Goal: Check status: Check status

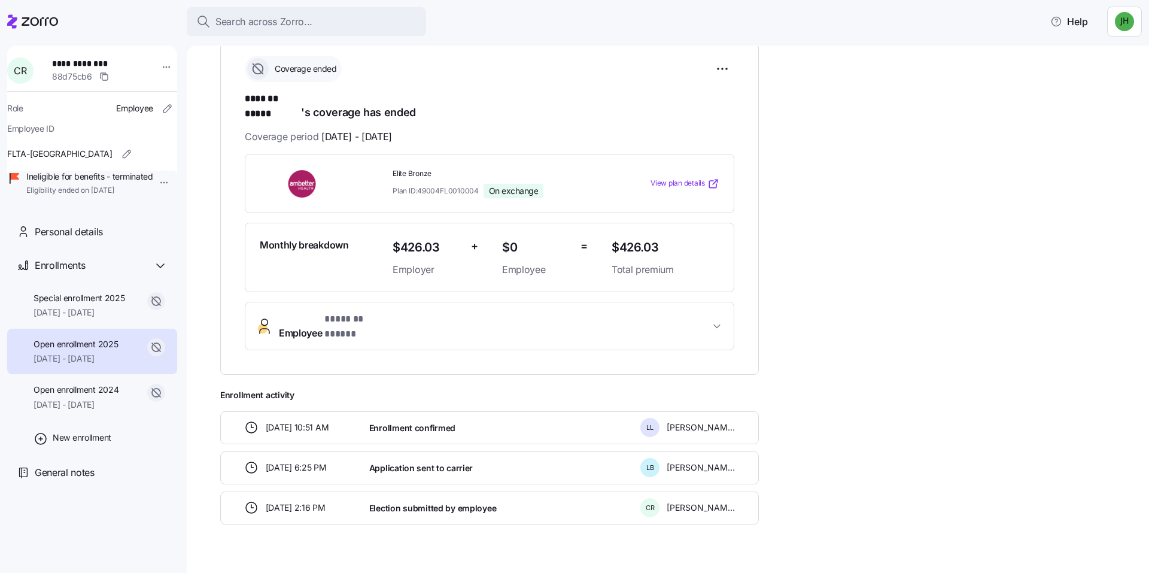
scroll to position [178, 0]
click at [102, 304] on span "Special enrollment 2025" at bounding box center [80, 298] width 92 height 12
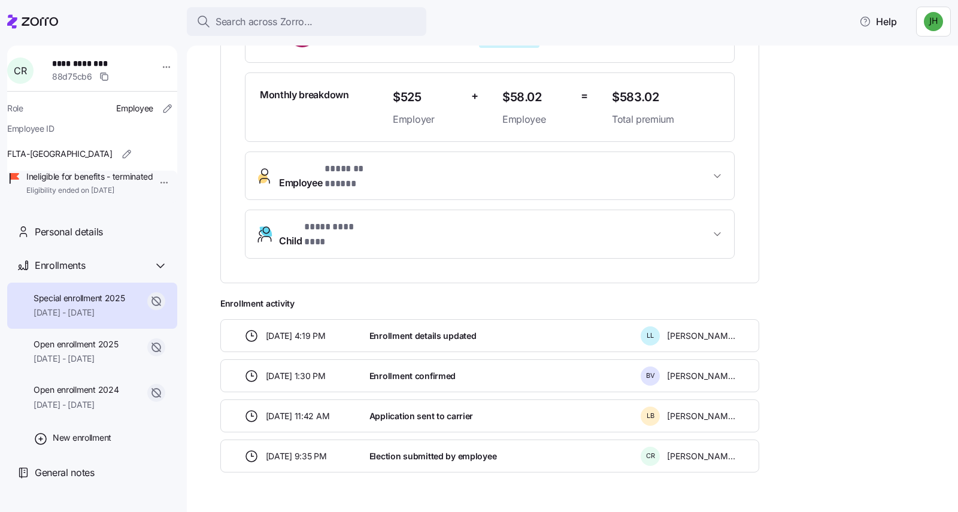
scroll to position [329, 0]
click at [72, 350] on span "Open enrollment 2025" at bounding box center [76, 344] width 84 height 12
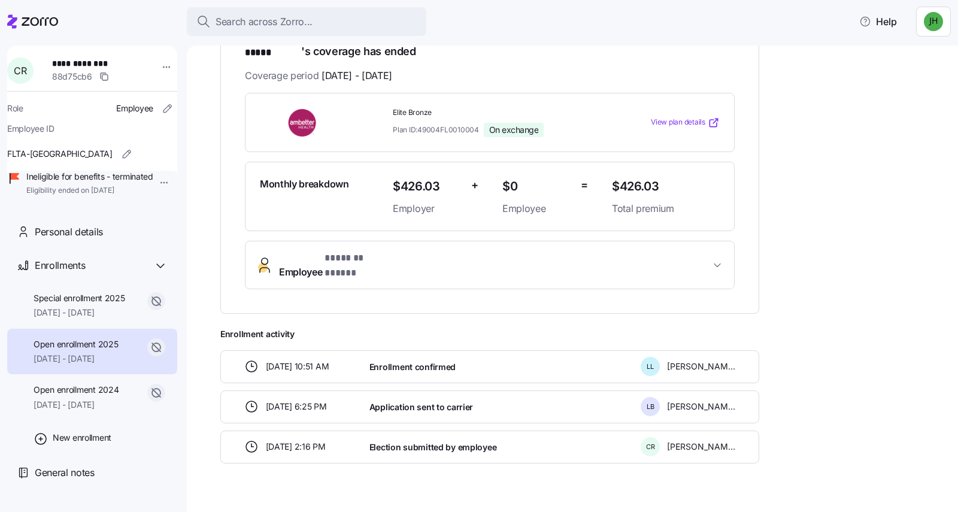
scroll to position [239, 0]
click at [80, 396] on span "Open enrollment 2024" at bounding box center [76, 390] width 85 height 12
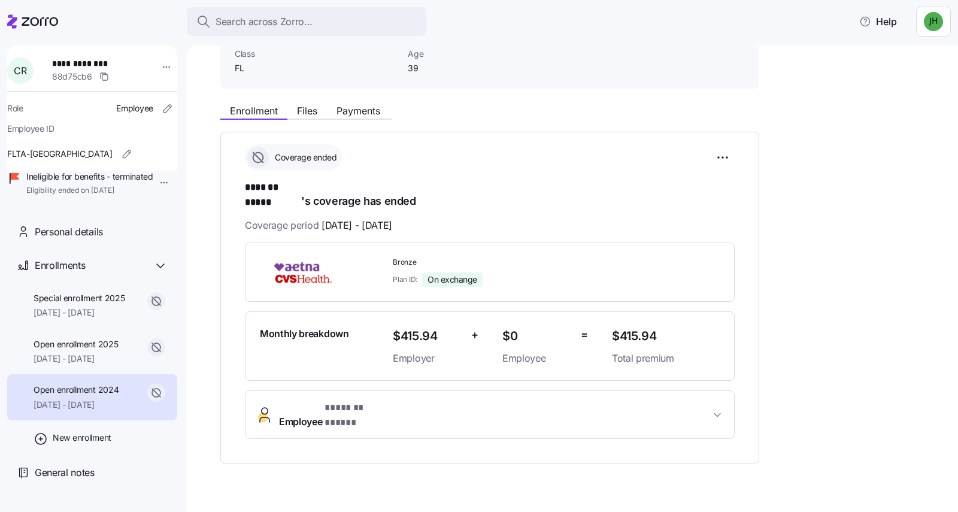
scroll to position [90, 0]
click at [84, 350] on span "Open enrollment 2025" at bounding box center [76, 344] width 84 height 12
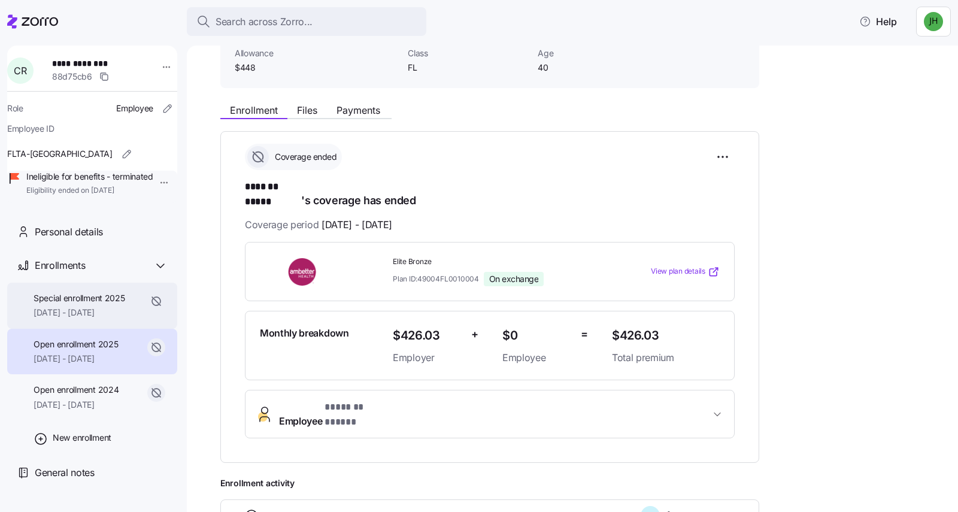
click at [83, 304] on span "Special enrollment 2025" at bounding box center [80, 298] width 92 height 12
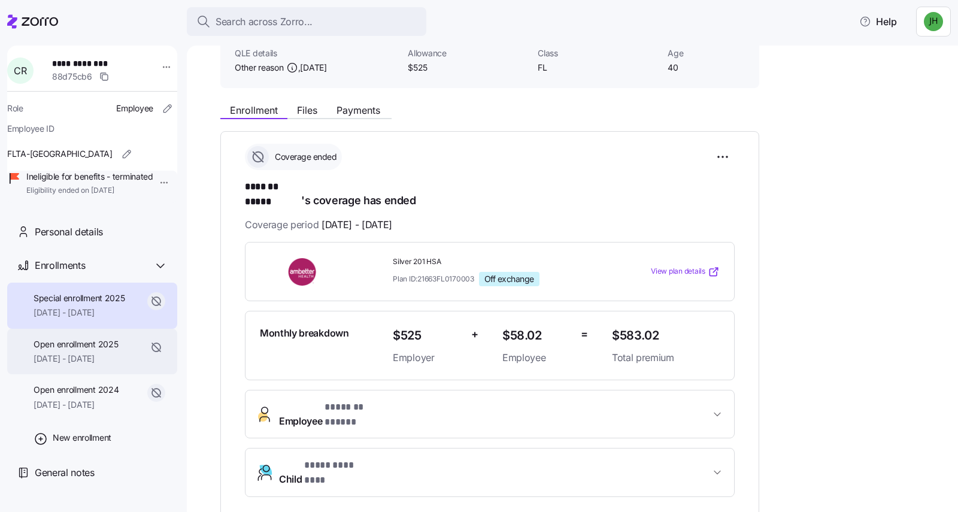
click at [84, 350] on span "Open enrollment 2025" at bounding box center [76, 344] width 84 height 12
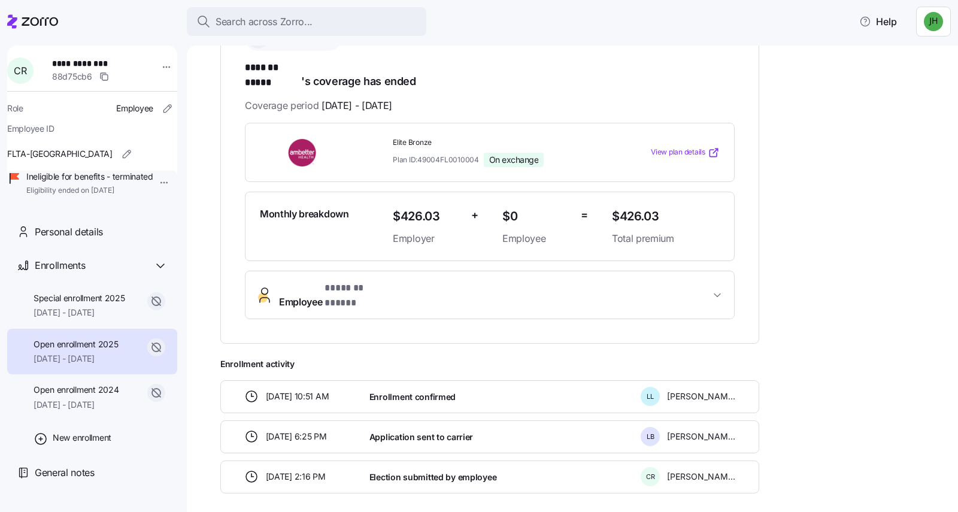
scroll to position [210, 0]
click at [113, 304] on span "Special enrollment 2025" at bounding box center [80, 298] width 92 height 12
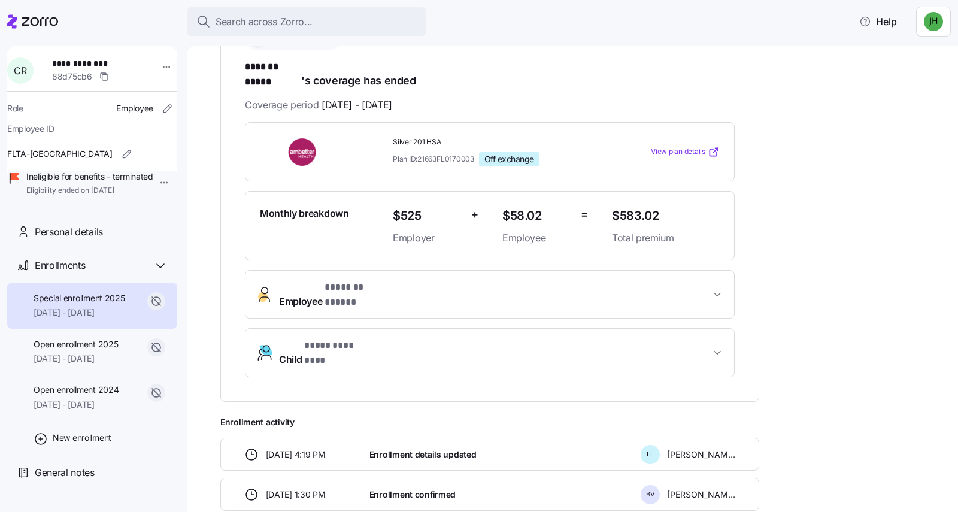
click at [596, 338] on span "Child * ********* *** *" at bounding box center [494, 352] width 431 height 29
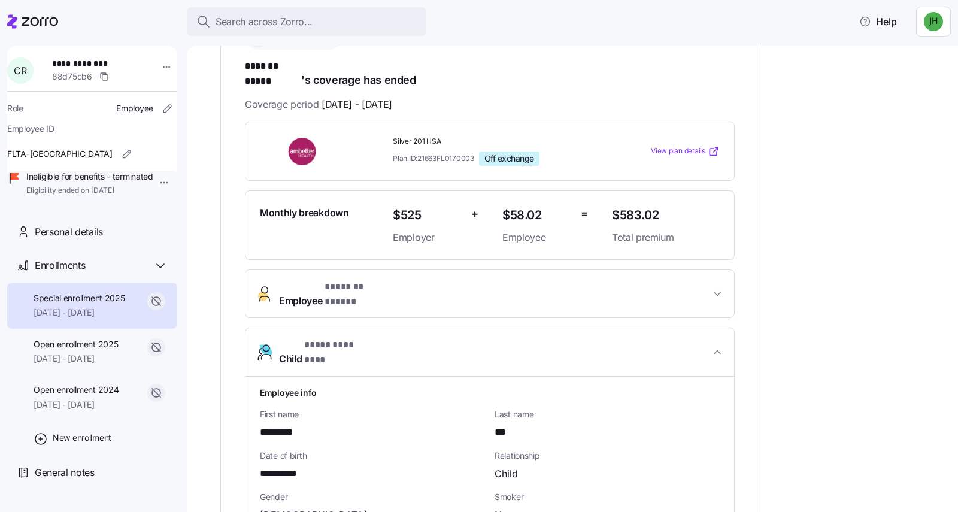
scroll to position [210, 0]
click at [717, 351] on icon "button" at bounding box center [717, 352] width 6 height 3
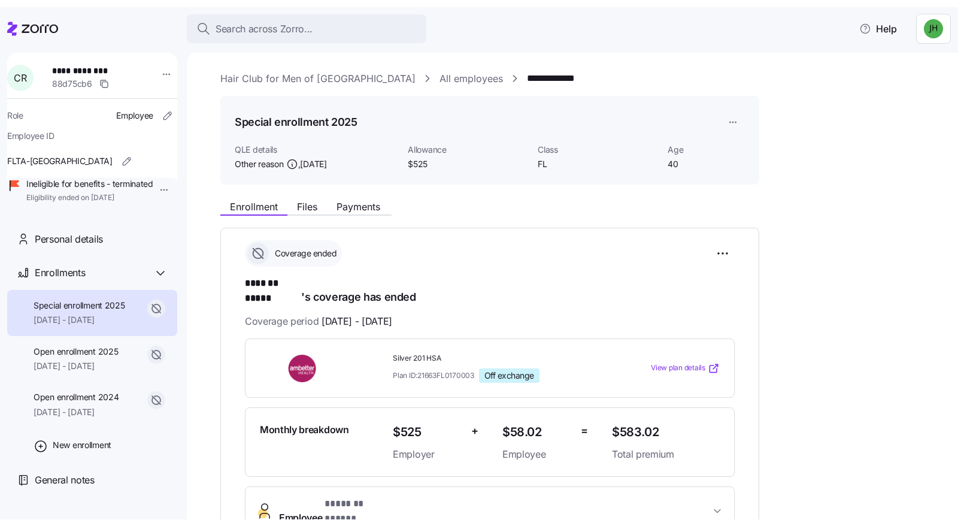
scroll to position [0, 0]
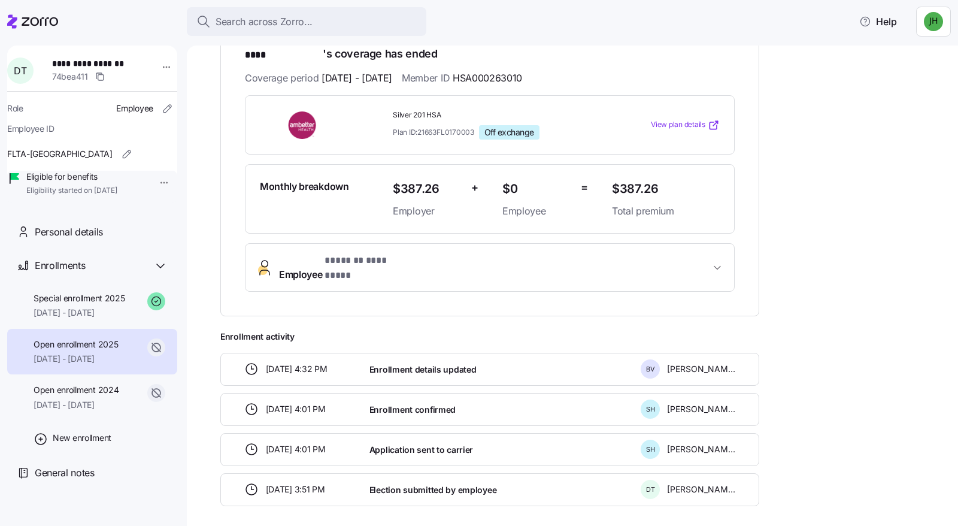
scroll to position [239, 0]
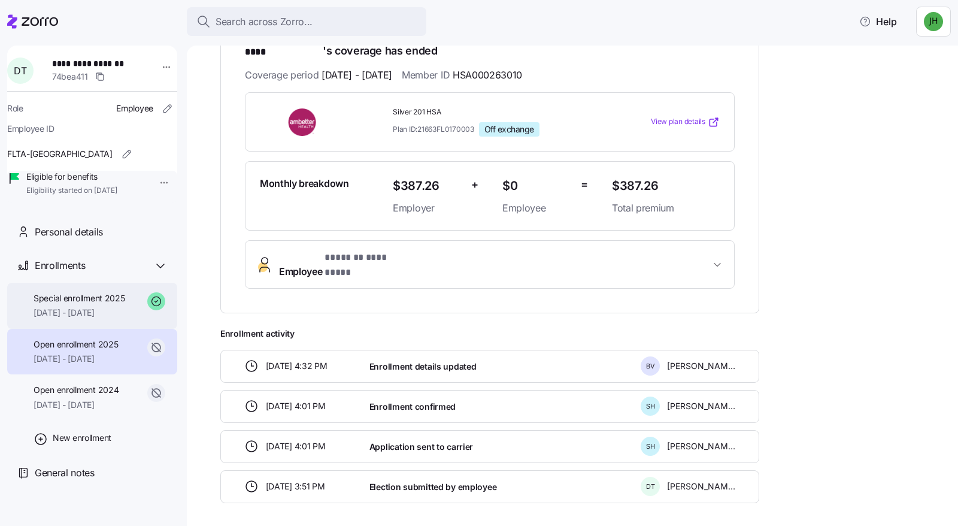
click at [95, 307] on span "02/01/2025 - 12/31/2025" at bounding box center [80, 313] width 92 height 12
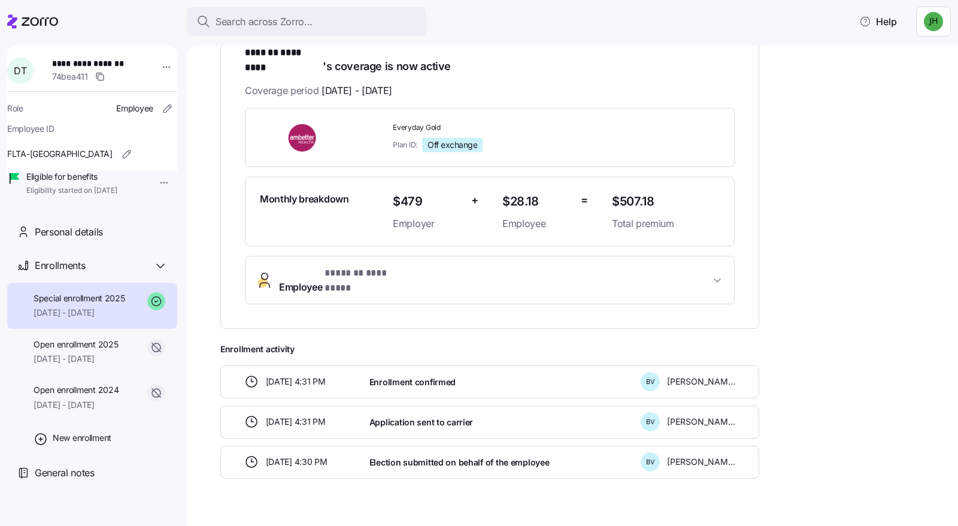
scroll to position [226, 0]
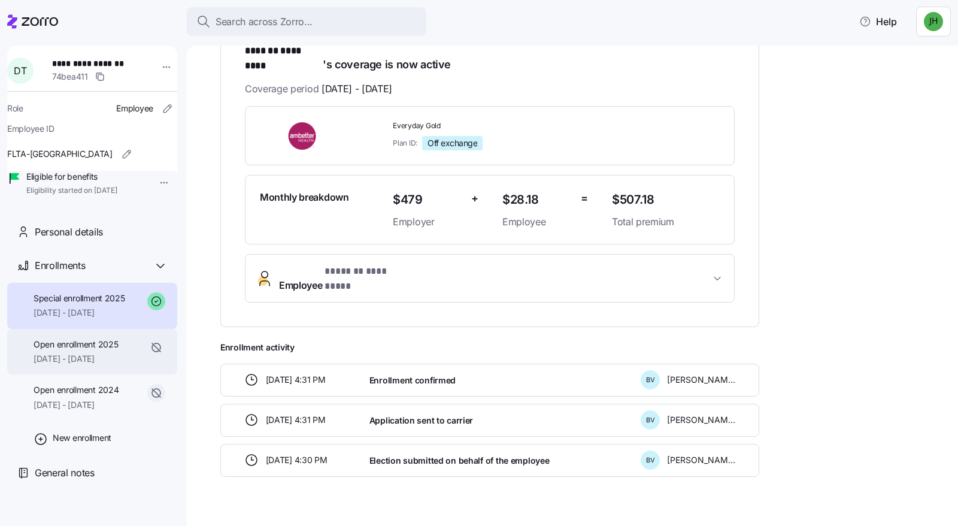
click at [98, 338] on span "Open enrollment 2025" at bounding box center [76, 344] width 84 height 12
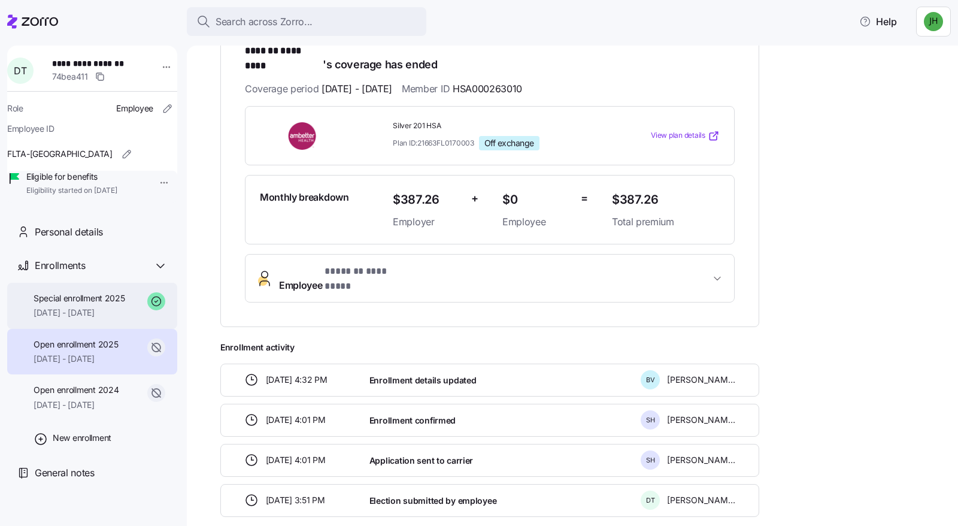
click at [107, 307] on span "02/01/2025 - 12/31/2025" at bounding box center [80, 313] width 92 height 12
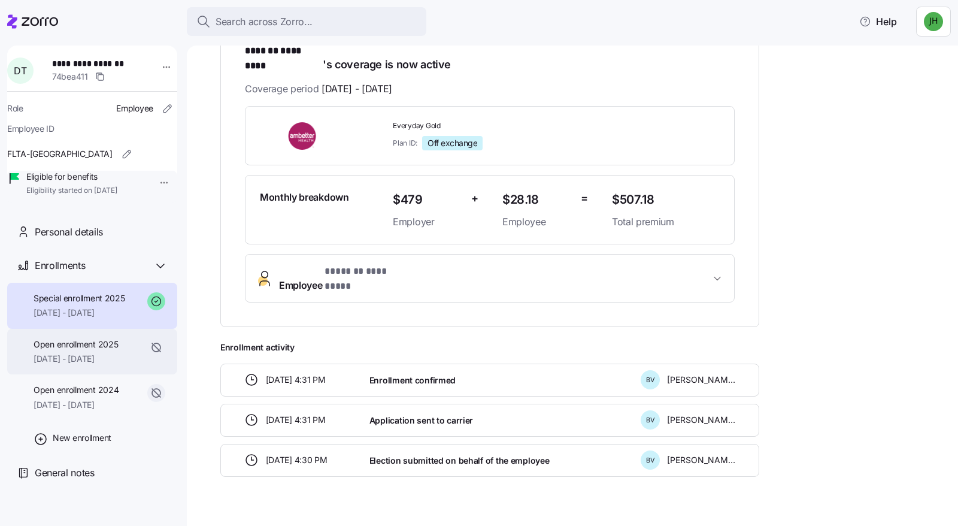
click at [64, 344] on span "Open enrollment 2025" at bounding box center [76, 344] width 84 height 12
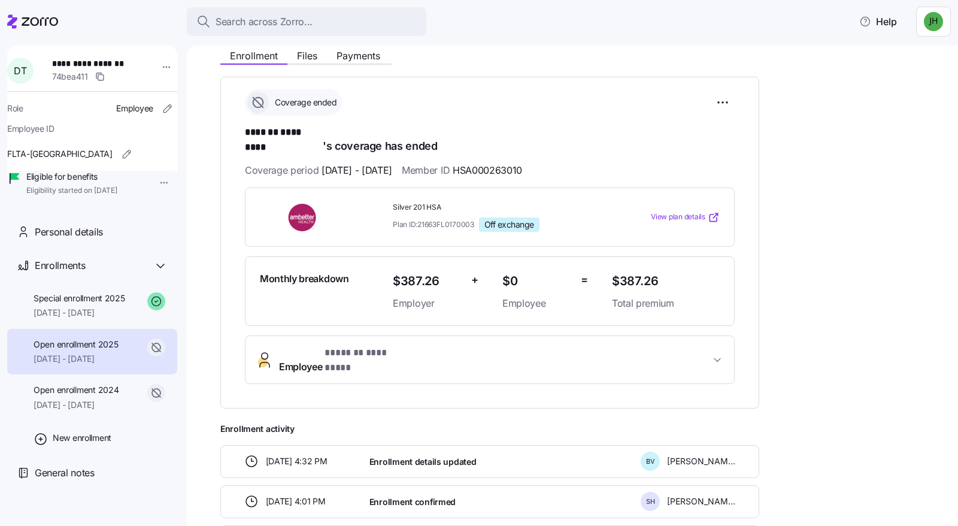
scroll to position [146, 0]
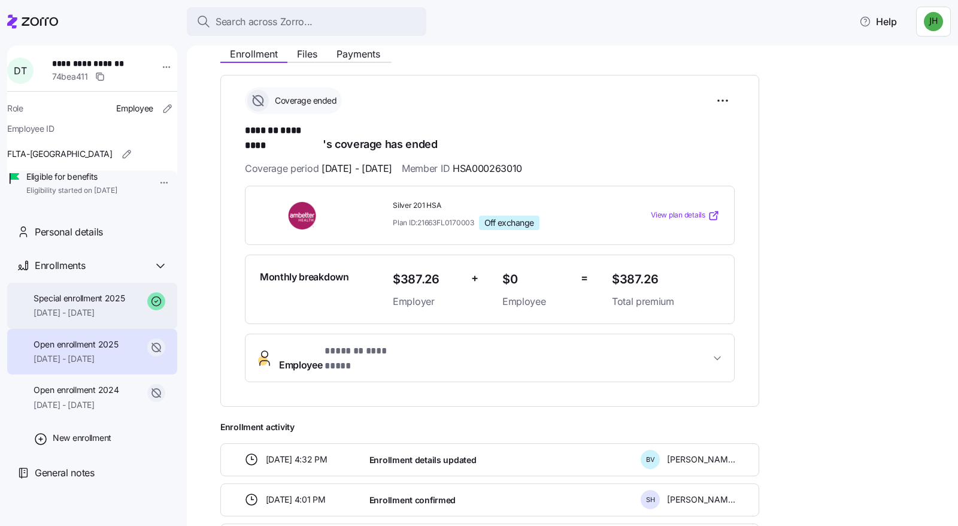
click at [93, 307] on span "02/01/2025 - 12/31/2025" at bounding box center [80, 313] width 92 height 12
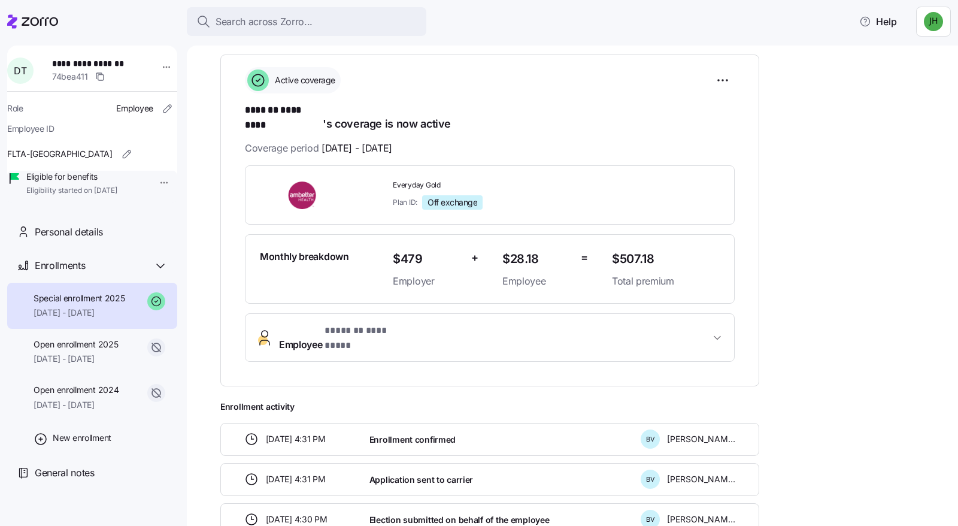
scroll to position [166, 0]
click at [102, 390] on span "Open enrollment 2024" at bounding box center [76, 390] width 85 height 12
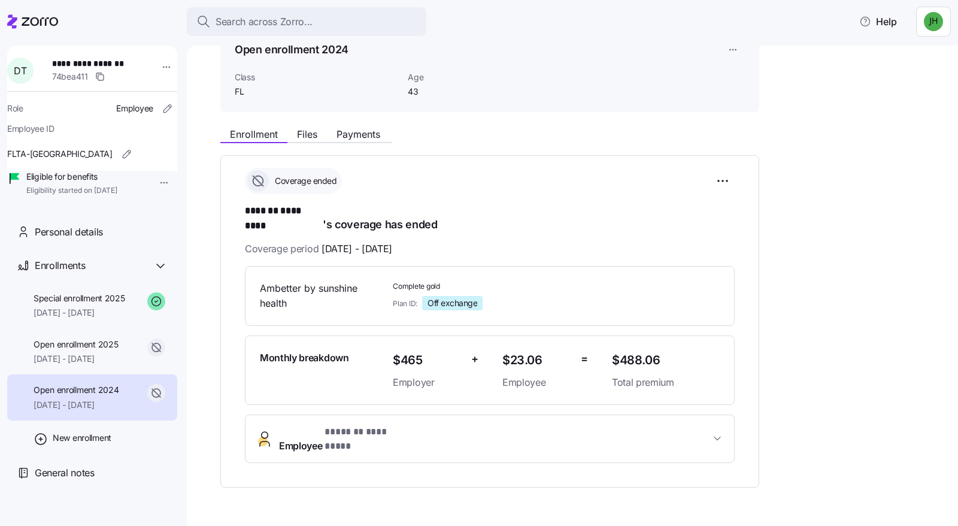
scroll to position [77, 0]
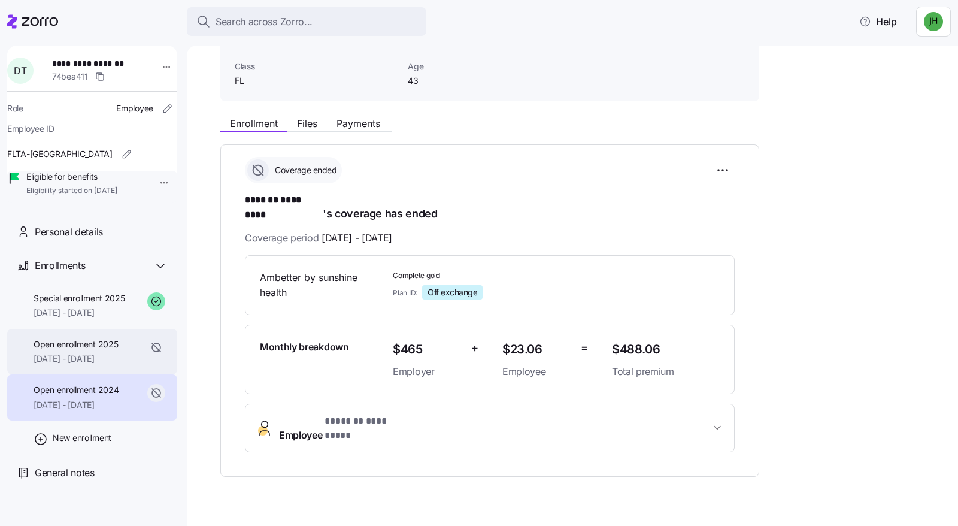
click at [90, 353] on span "01/01/2025 - 01/31/2025" at bounding box center [76, 359] width 84 height 12
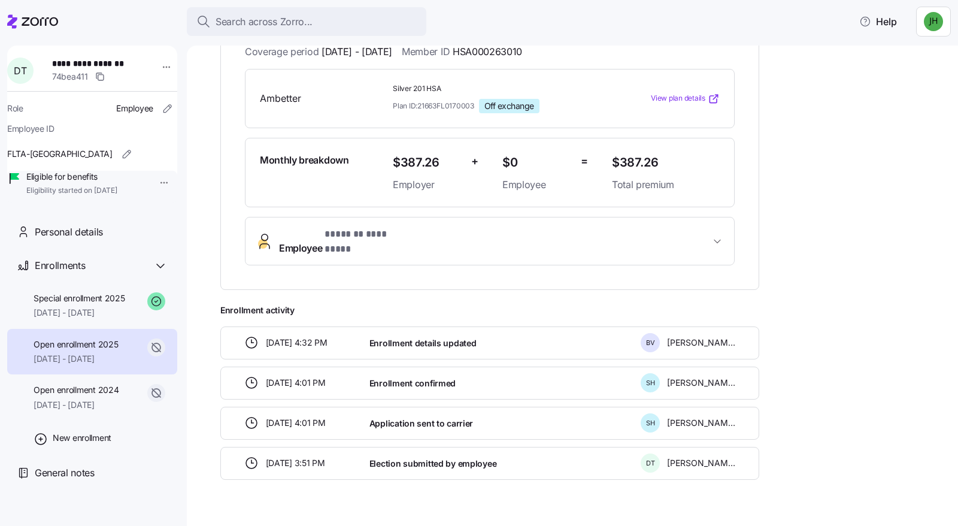
scroll to position [266, 0]
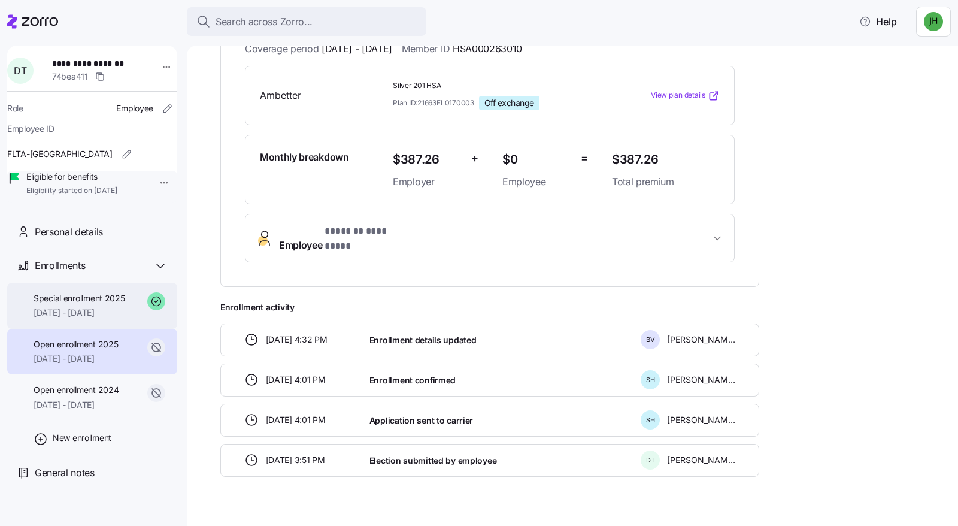
click at [98, 297] on span "Special enrollment 2025" at bounding box center [80, 298] width 92 height 12
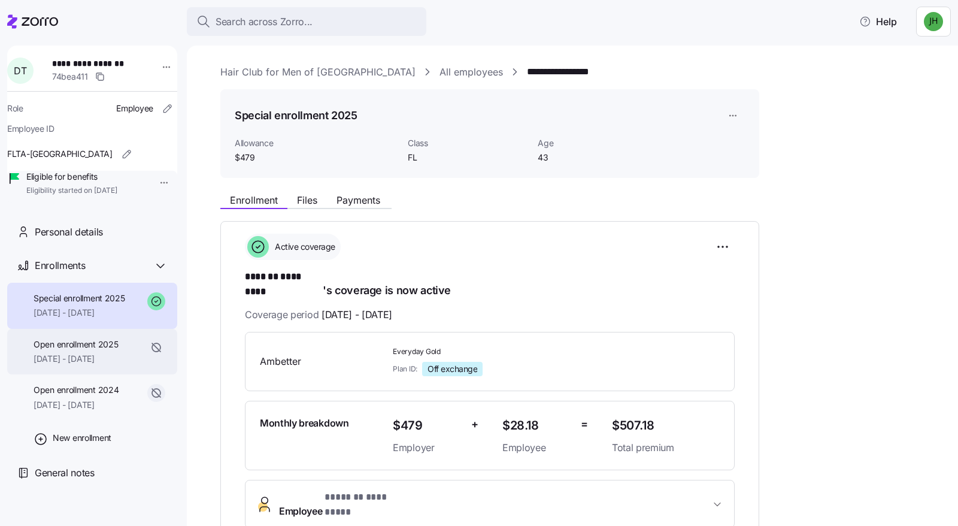
click at [103, 341] on span "Open enrollment 2025" at bounding box center [76, 344] width 84 height 12
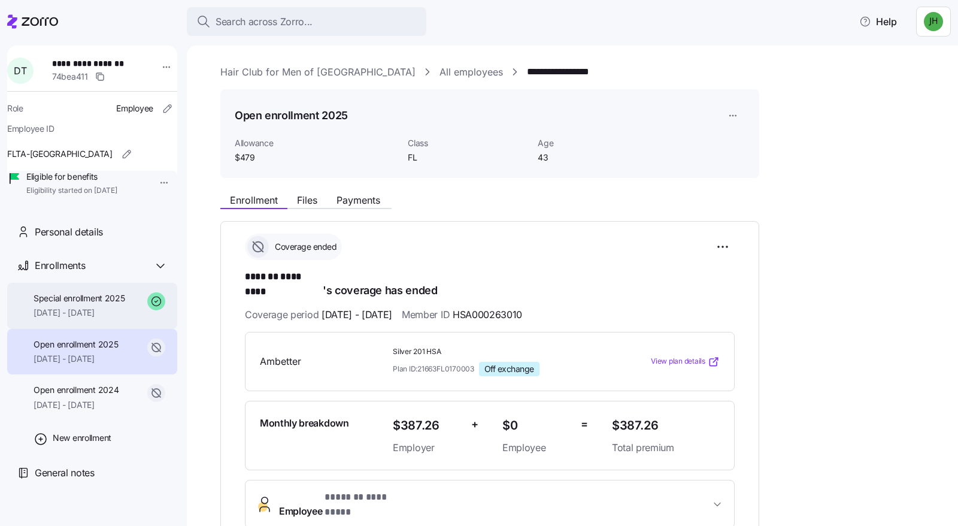
click at [92, 299] on span "Special enrollment 2025" at bounding box center [80, 298] width 92 height 12
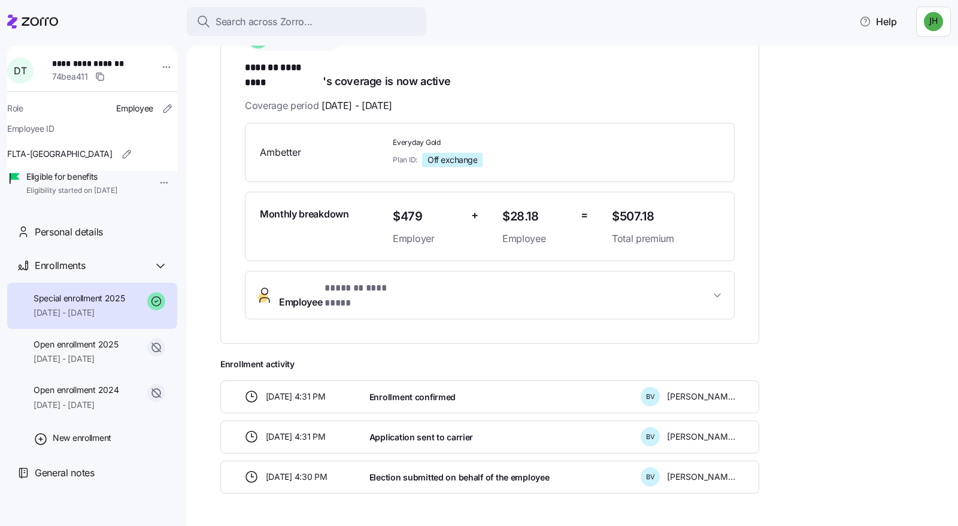
scroll to position [226, 0]
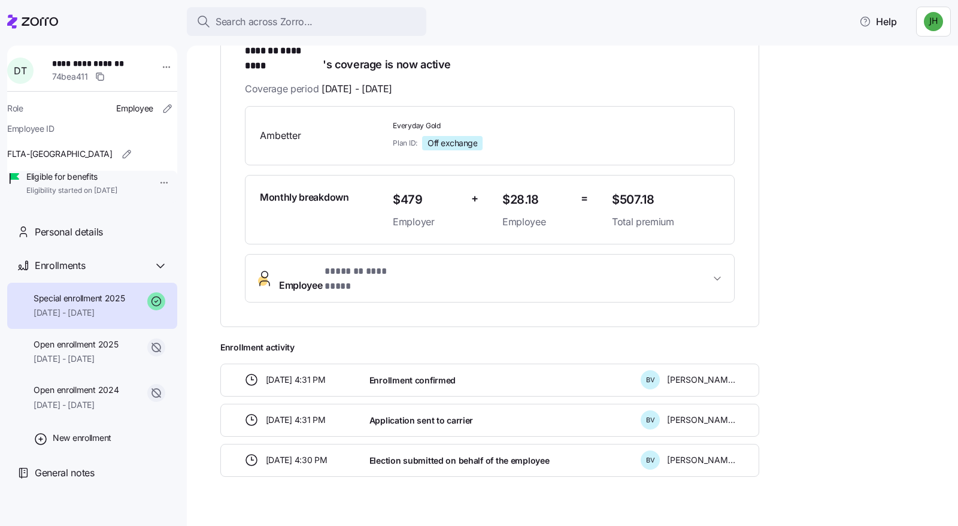
click at [538, 408] on div "Application sent to carrier" at bounding box center [500, 420] width 271 height 25
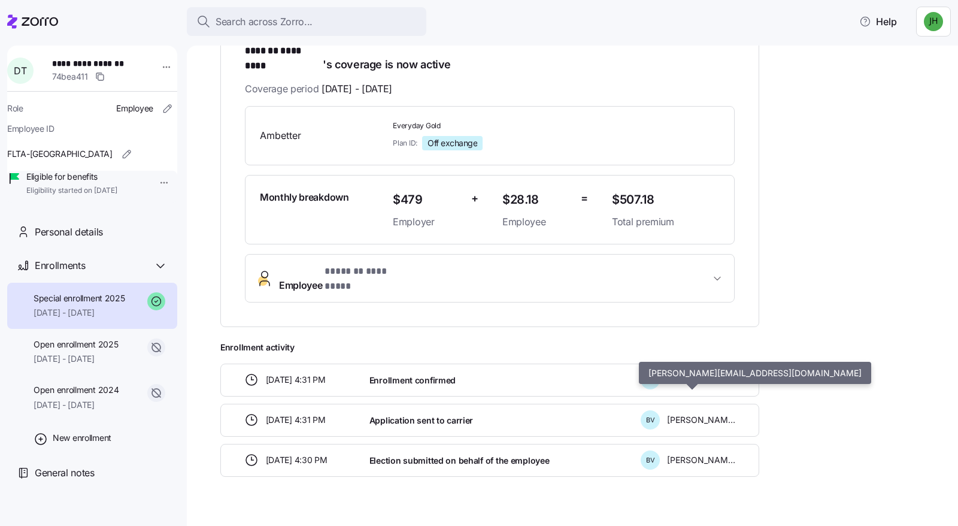
drag, startPoint x: 702, startPoint y: 401, endPoint x: 764, endPoint y: 395, distance: 62.5
click at [702, 414] on span "[PERSON_NAME]" at bounding box center [701, 420] width 68 height 12
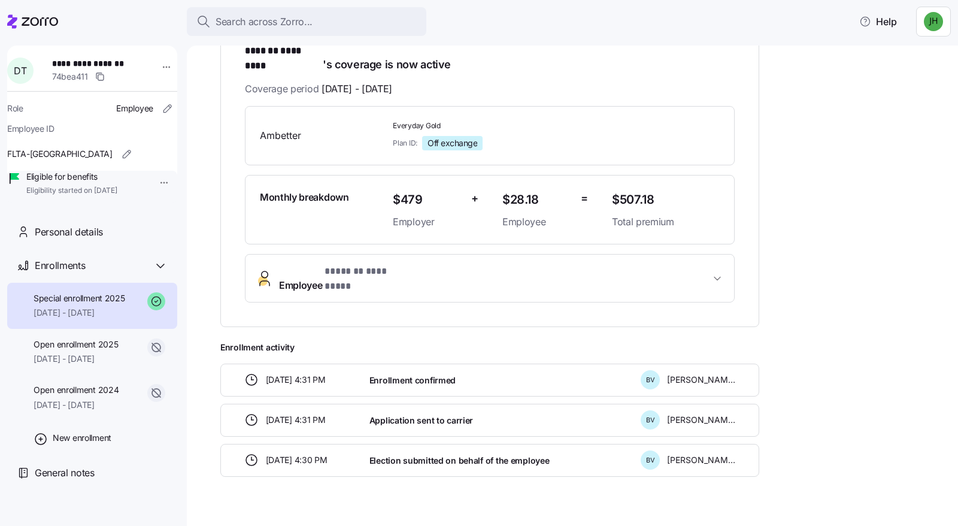
click at [842, 377] on div "**********" at bounding box center [580, 219] width 721 height 514
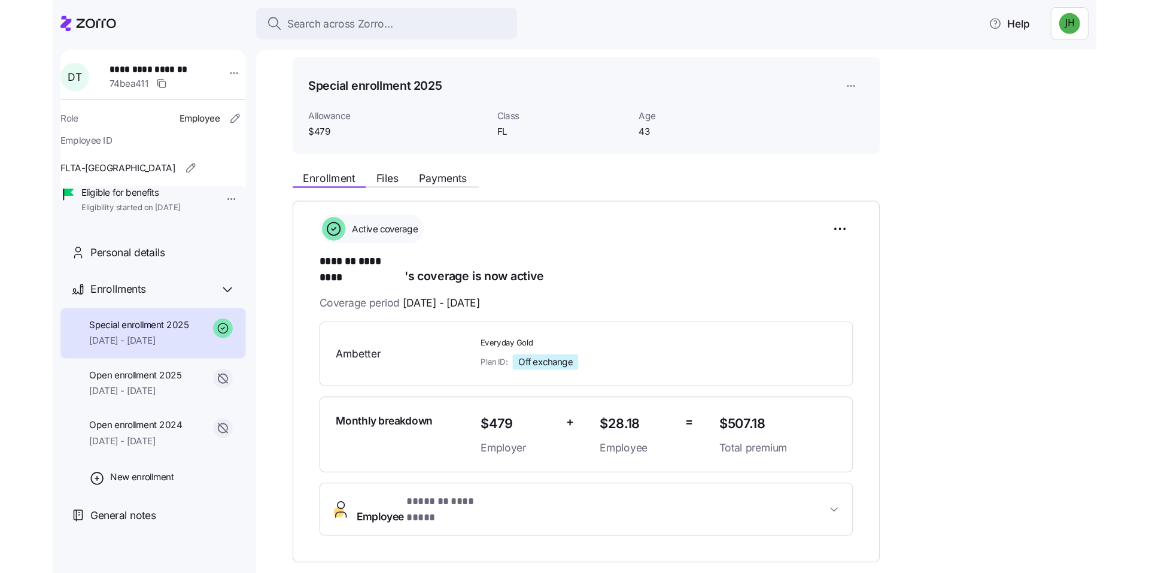
scroll to position [0, 0]
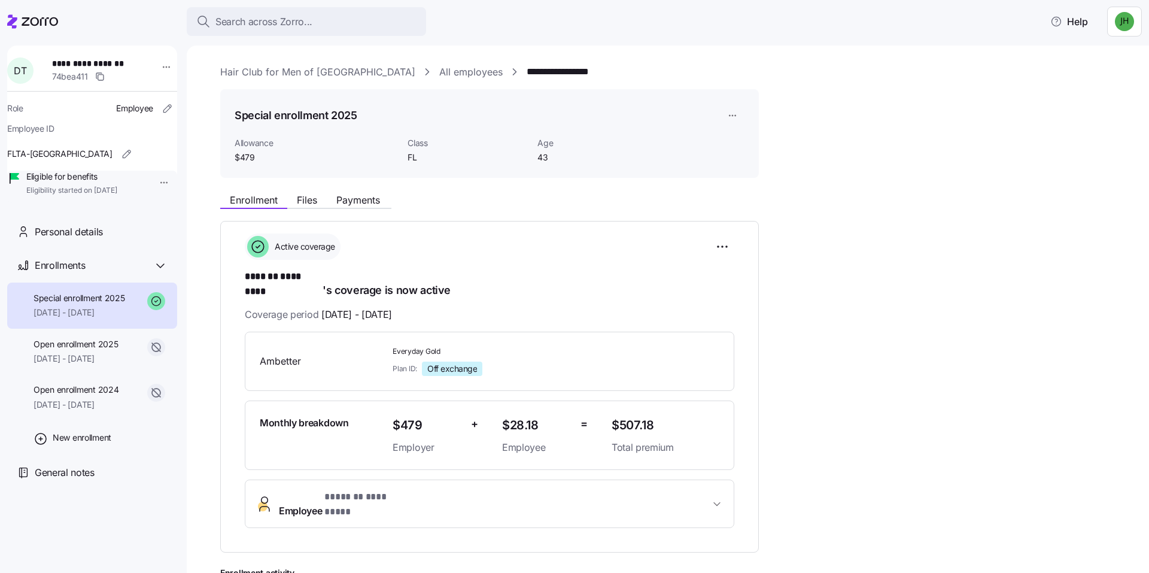
click at [320, 494] on button "Employee * ******* ********* *" at bounding box center [489, 504] width 489 height 48
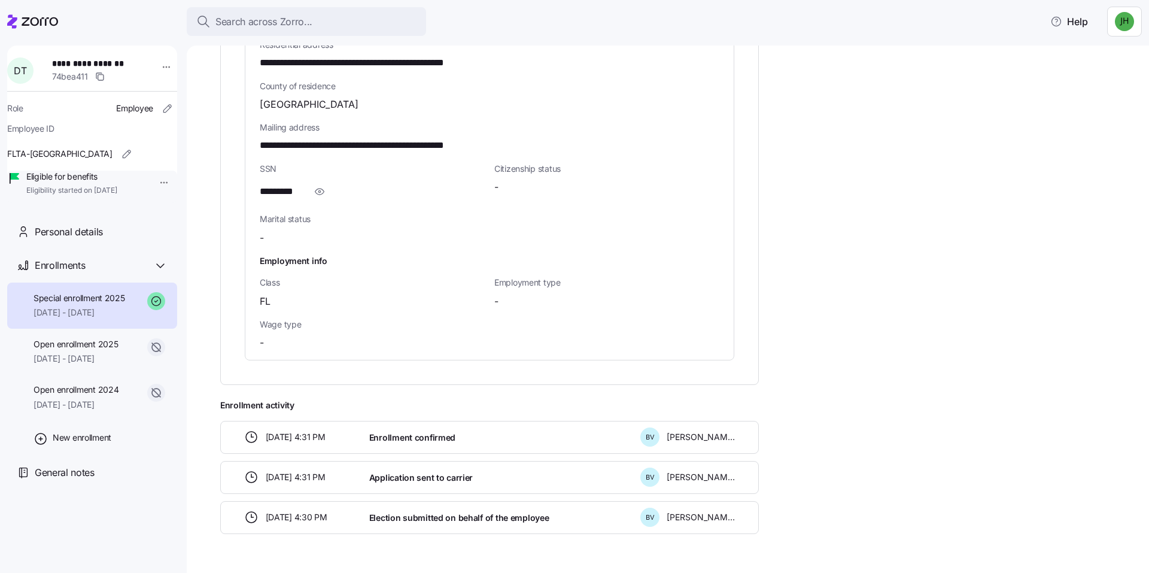
scroll to position [789, 0]
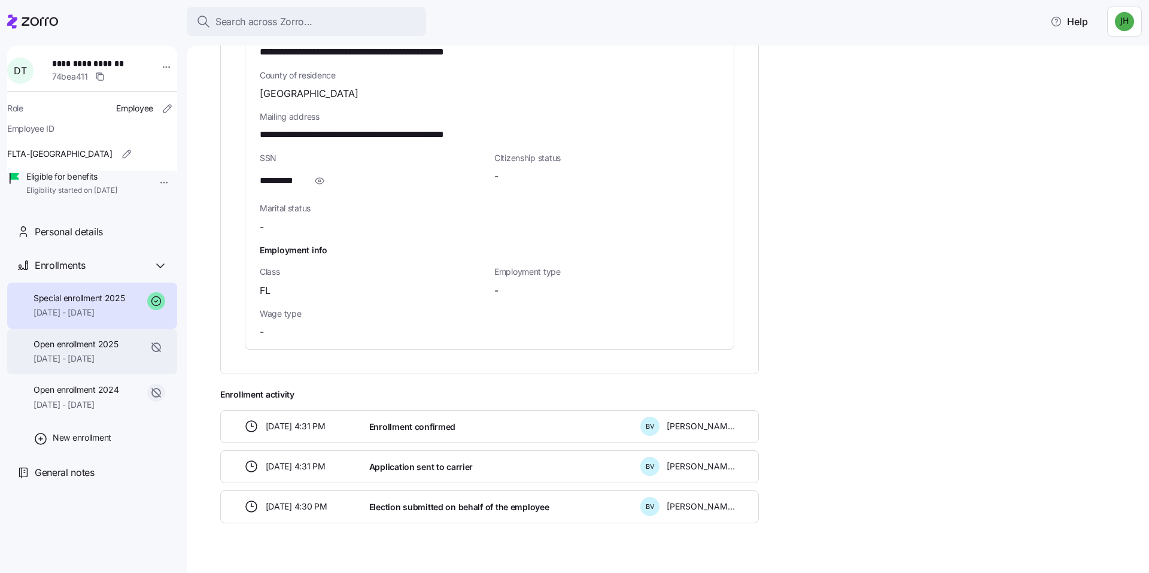
click at [91, 353] on span "01/01/2025 - 01/31/2025" at bounding box center [76, 359] width 84 height 12
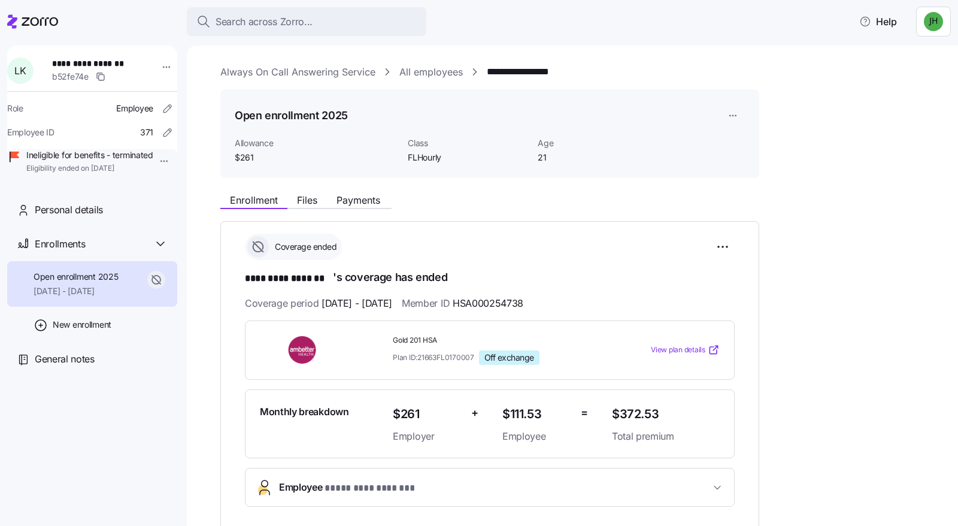
click at [95, 283] on span "Open enrollment 2025" at bounding box center [76, 277] width 84 height 12
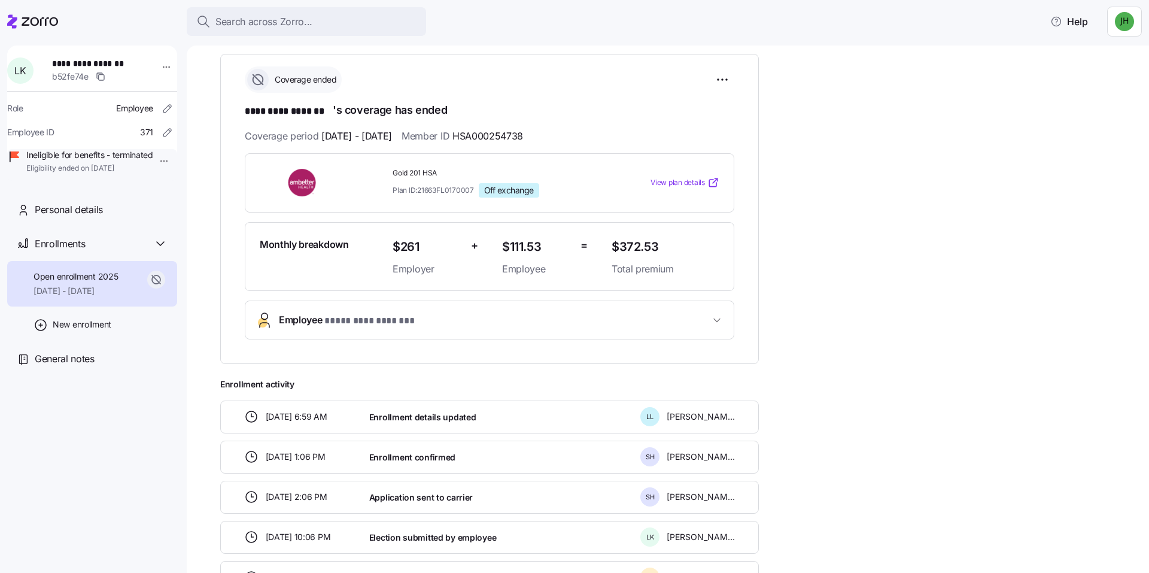
scroll to position [160, 0]
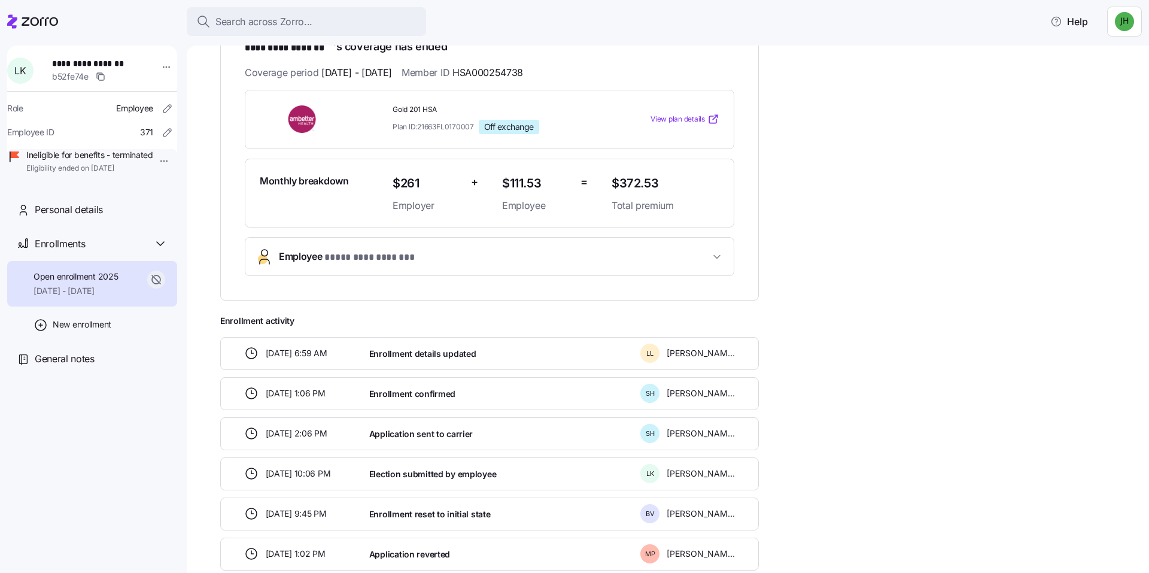
scroll to position [220, 0]
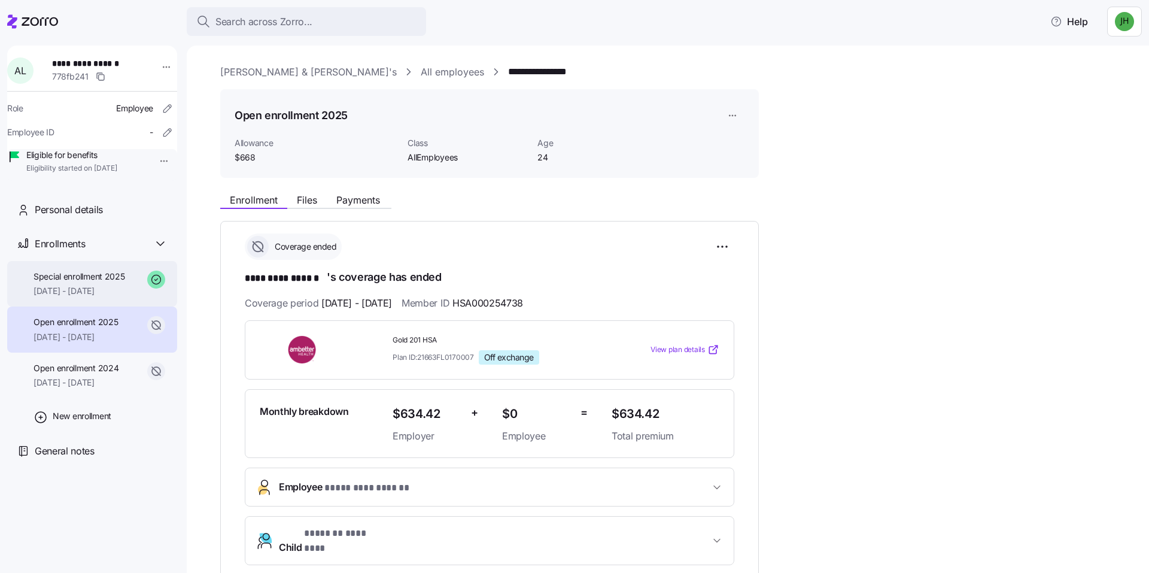
click at [120, 297] on span "[DATE] - [DATE]" at bounding box center [80, 291] width 92 height 12
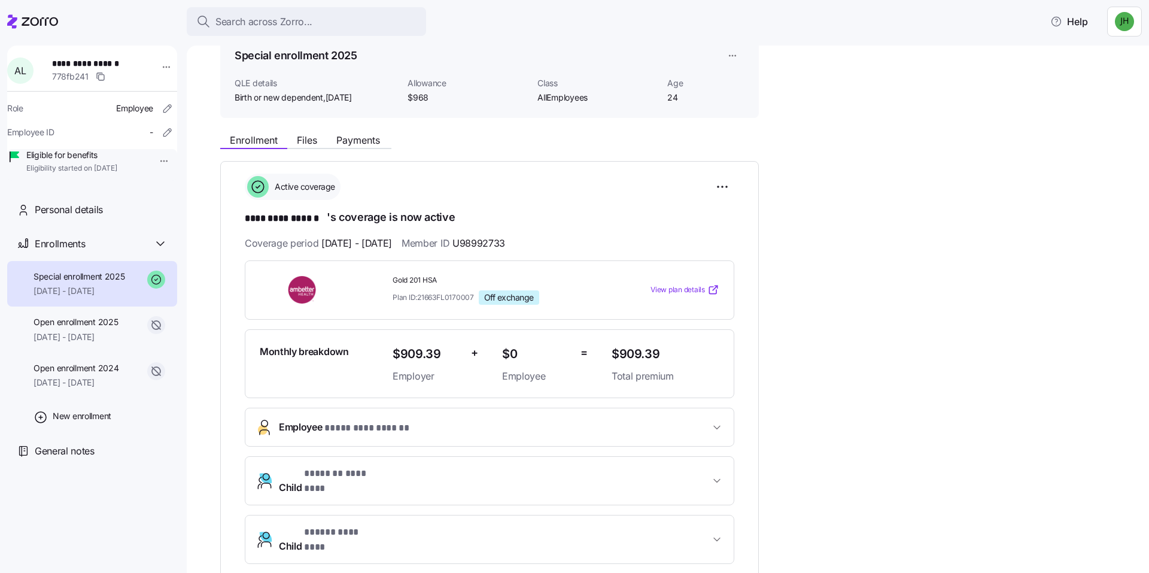
scroll to position [120, 0]
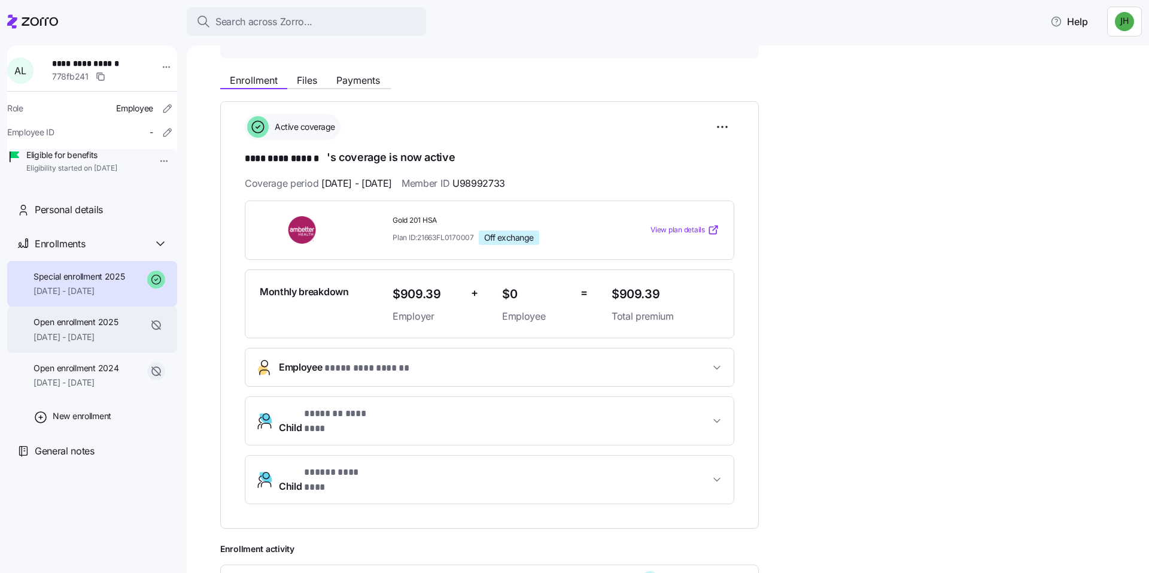
click at [109, 343] on span "01/01/2025 - 07/09/2025" at bounding box center [76, 337] width 84 height 12
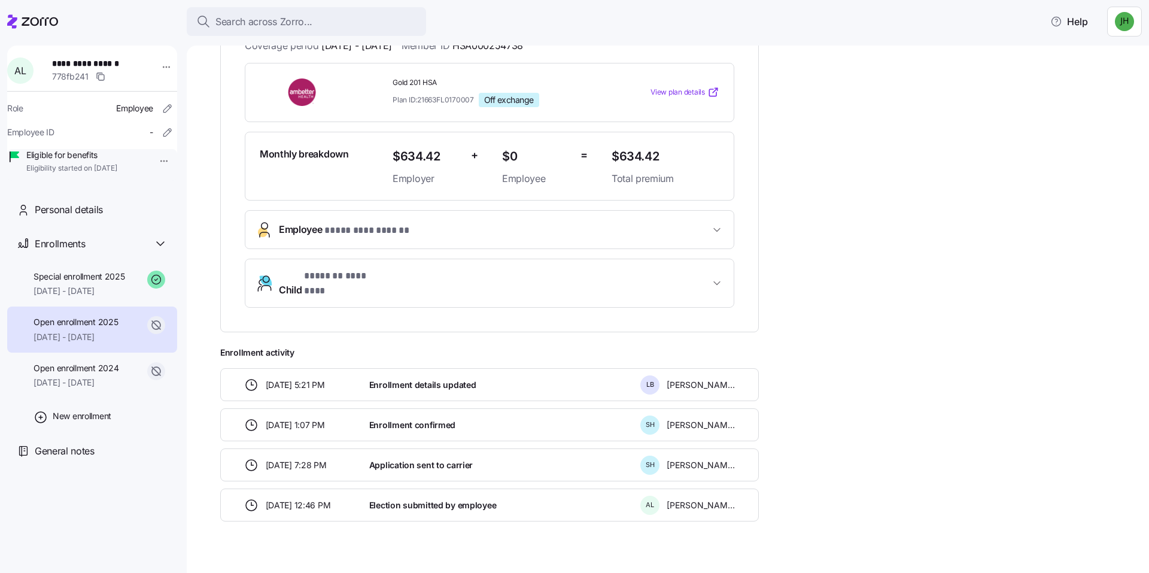
scroll to position [268, 0]
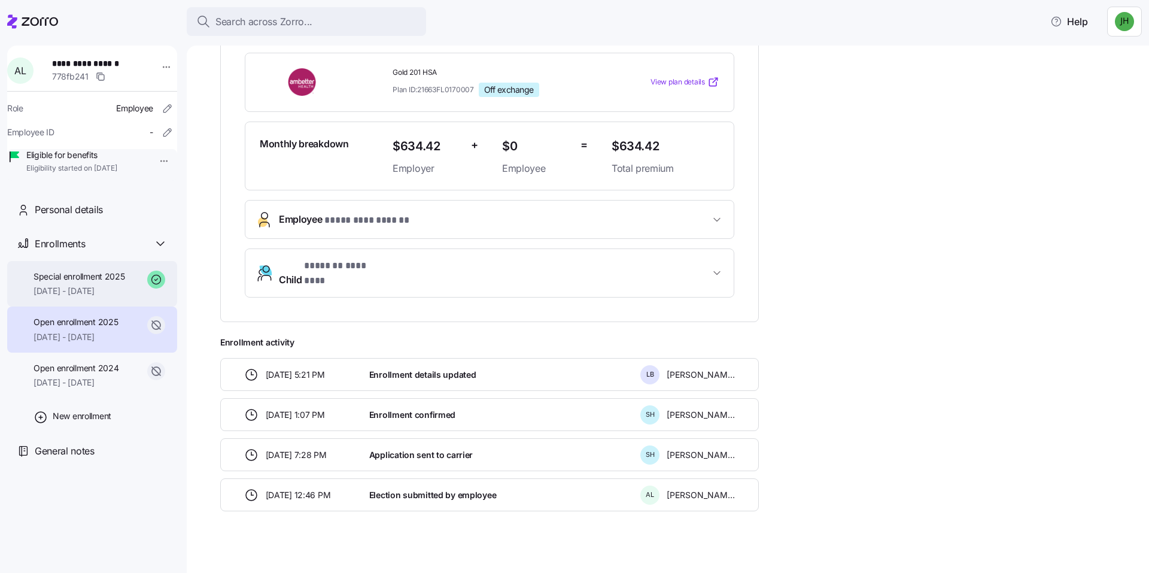
click at [90, 283] on span "Special enrollment 2025" at bounding box center [80, 277] width 92 height 12
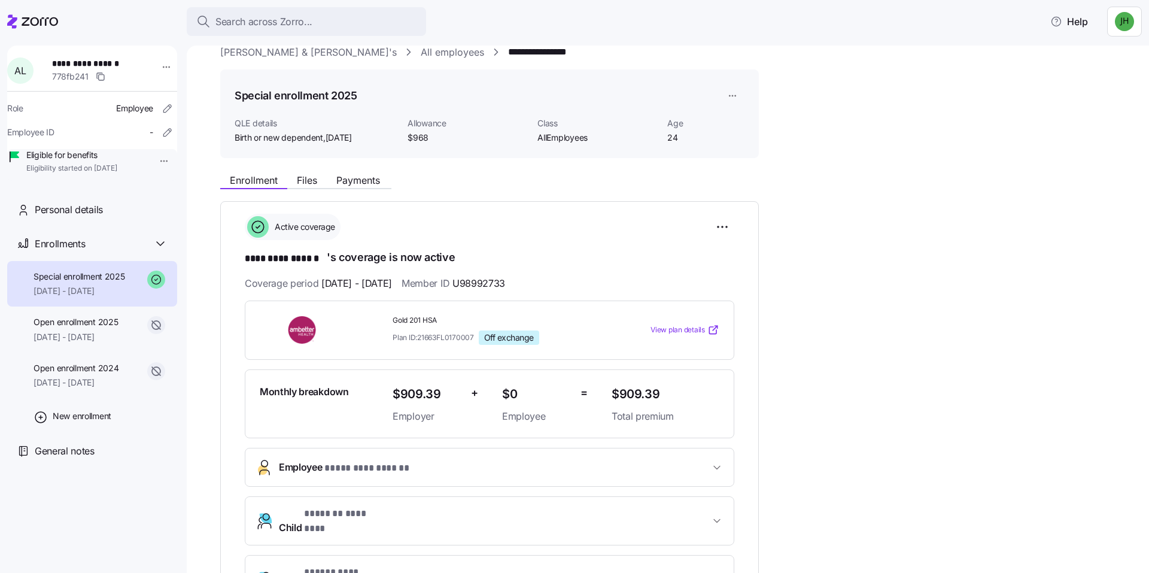
scroll to position [17, 0]
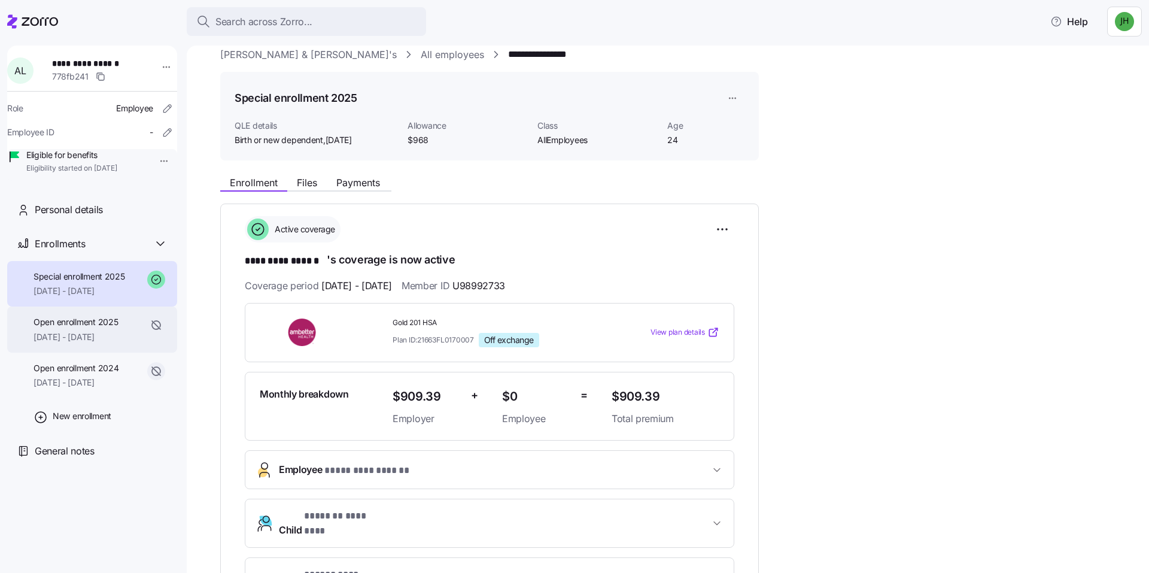
click at [95, 343] on span "01/01/2025 - 07/09/2025" at bounding box center [76, 337] width 84 height 12
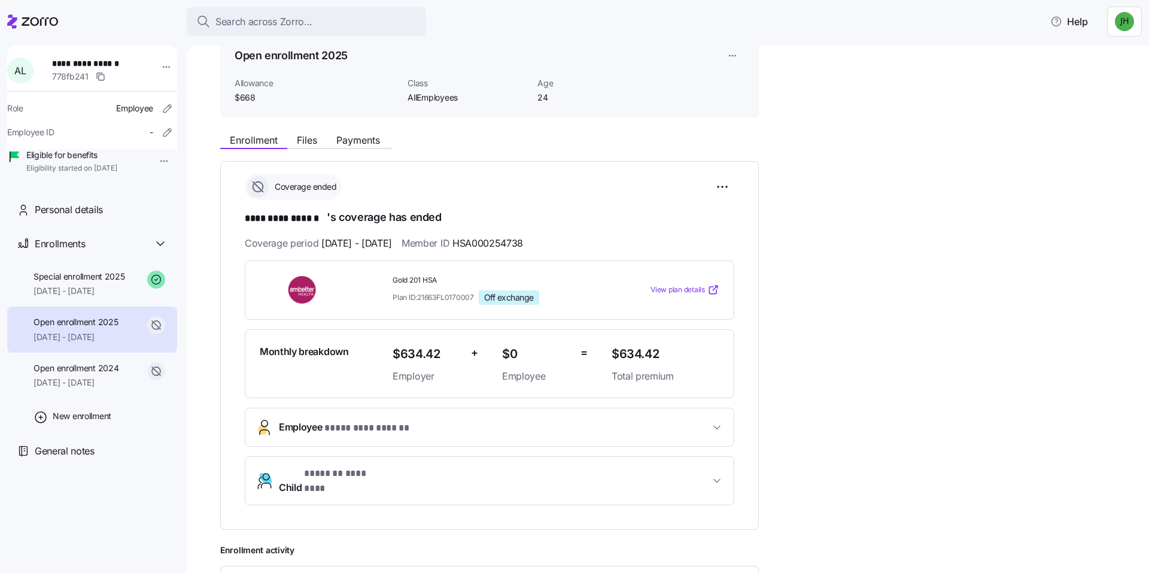
scroll to position [120, 0]
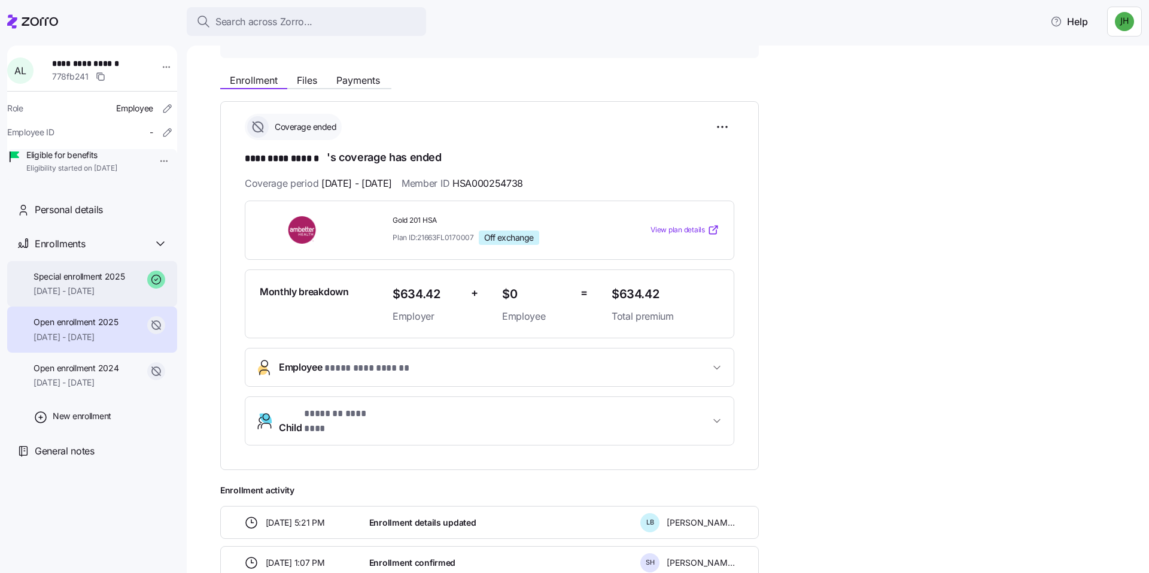
click at [108, 297] on span "07/10/2025 - 12/31/2025" at bounding box center [80, 291] width 92 height 12
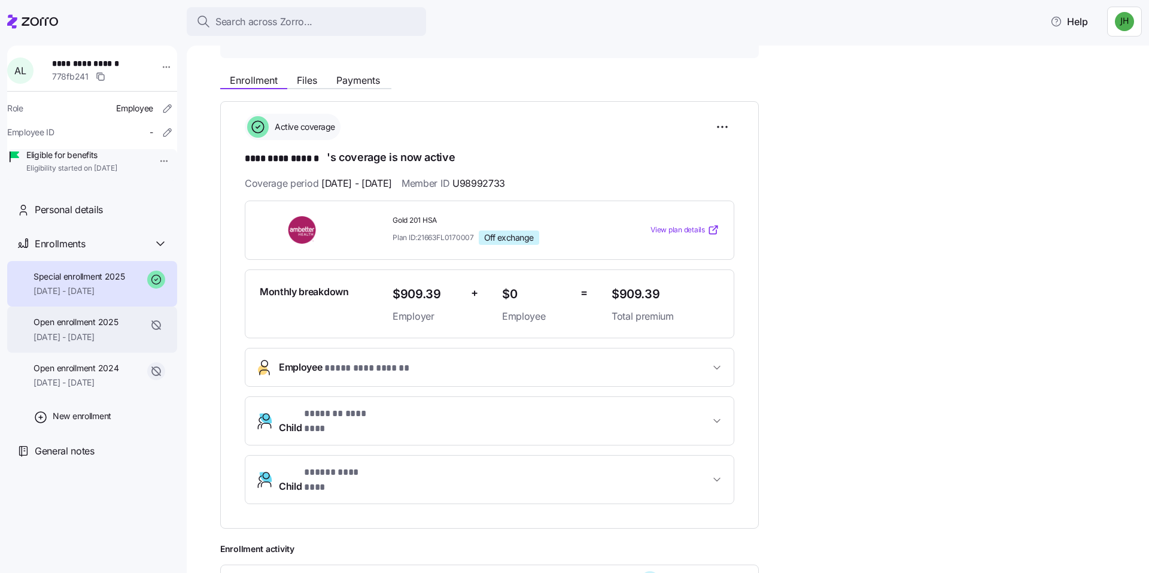
click at [111, 328] on span "Open enrollment 2025" at bounding box center [76, 322] width 84 height 12
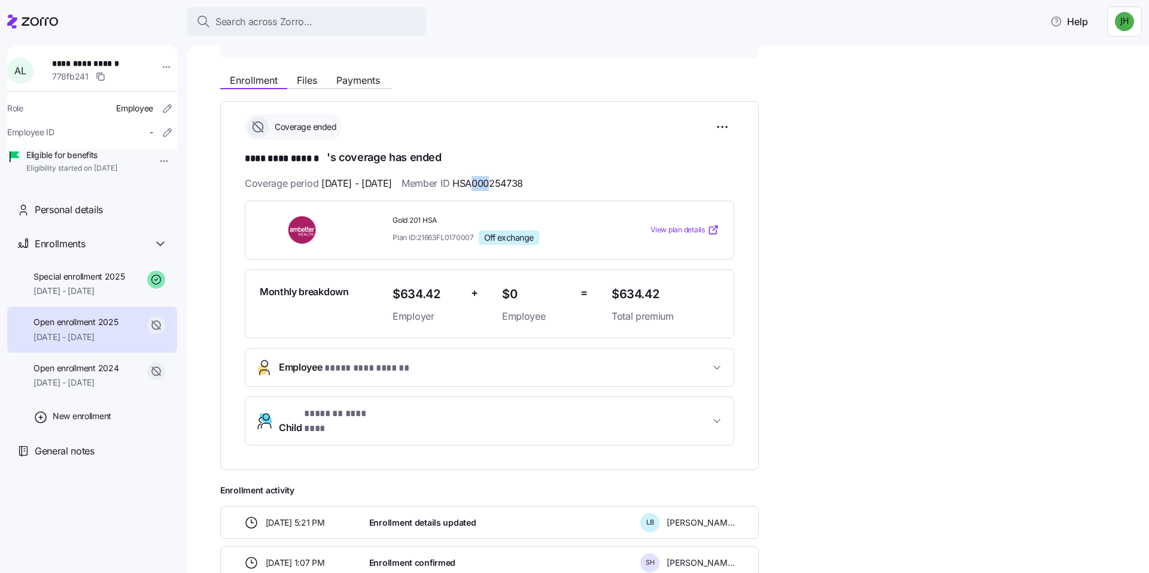
drag, startPoint x: 509, startPoint y: 180, endPoint x: 526, endPoint y: 185, distance: 17.4
click at [523, 185] on span "HSA000254738" at bounding box center [488, 183] width 71 height 15
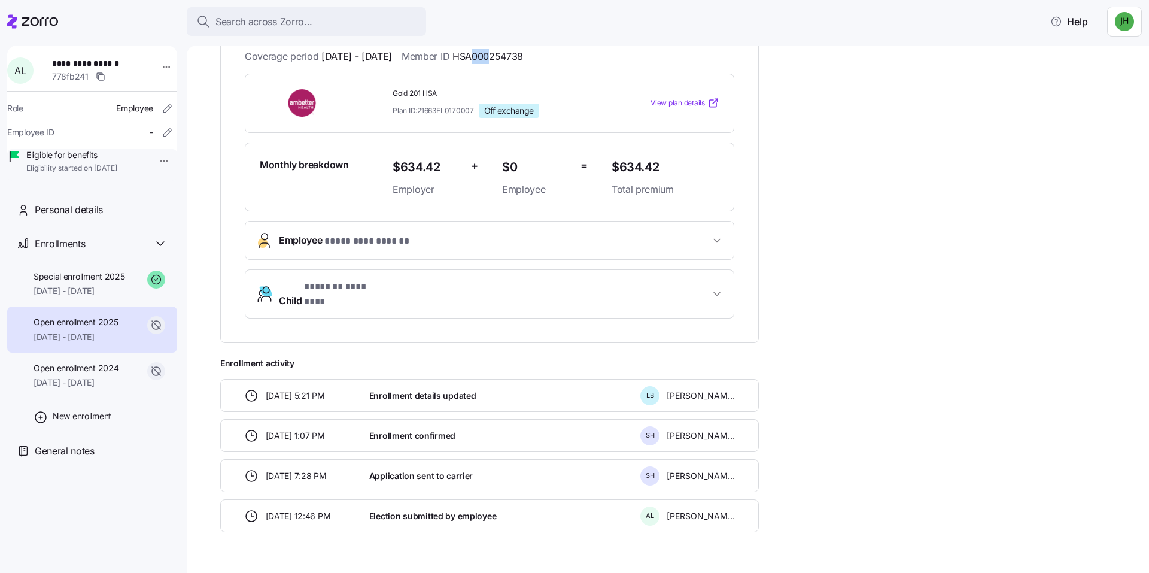
scroll to position [268, 0]
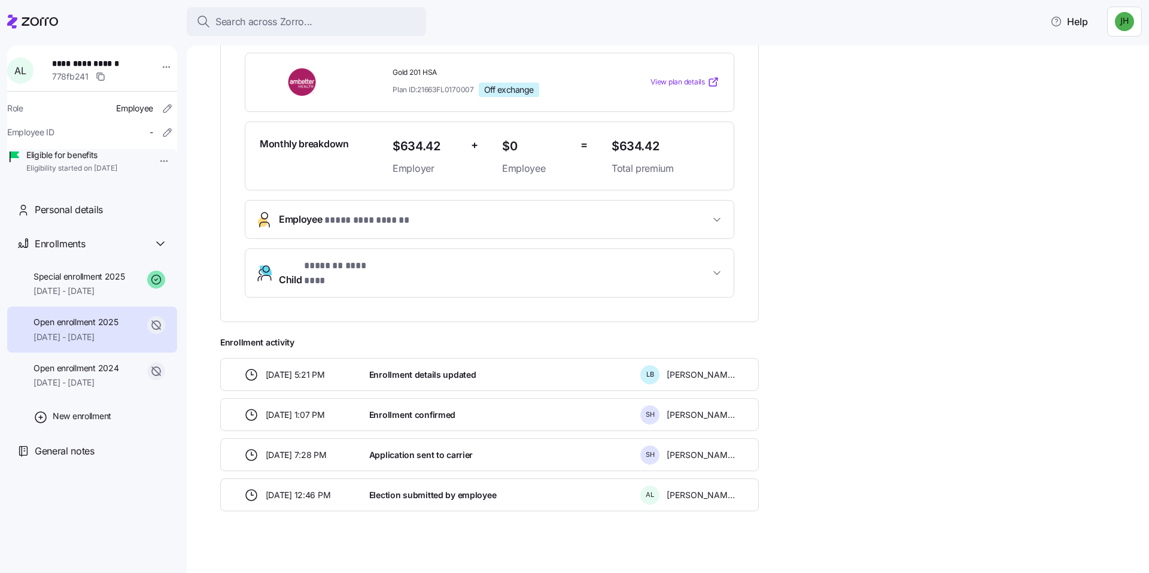
click at [398, 222] on span "* ********* ****** *" at bounding box center [367, 220] width 87 height 15
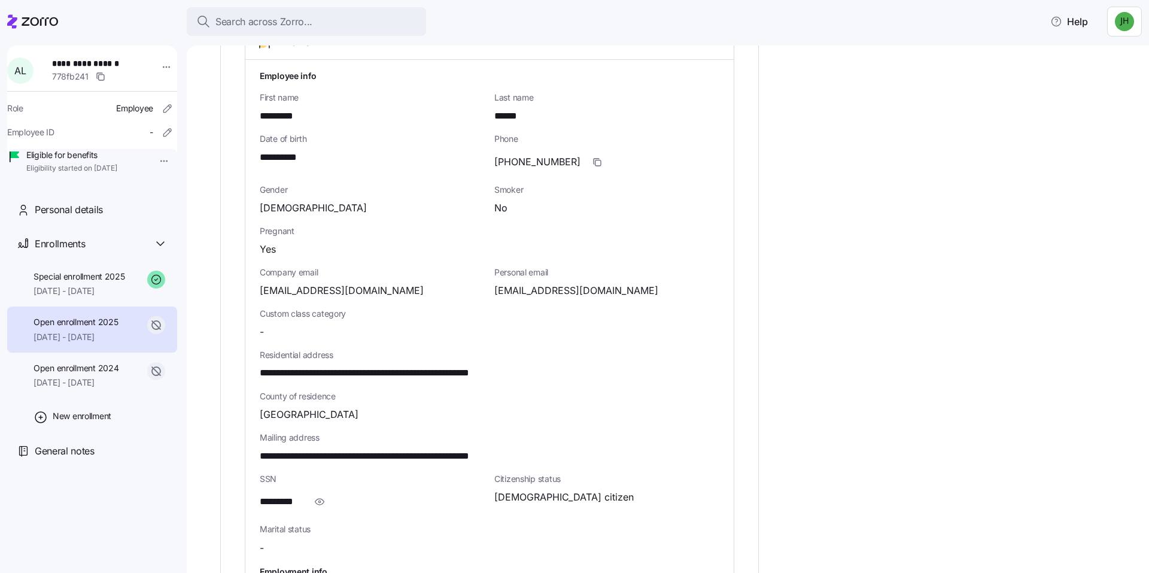
scroll to position [447, 0]
click at [316, 498] on icon "button" at bounding box center [320, 501] width 12 height 14
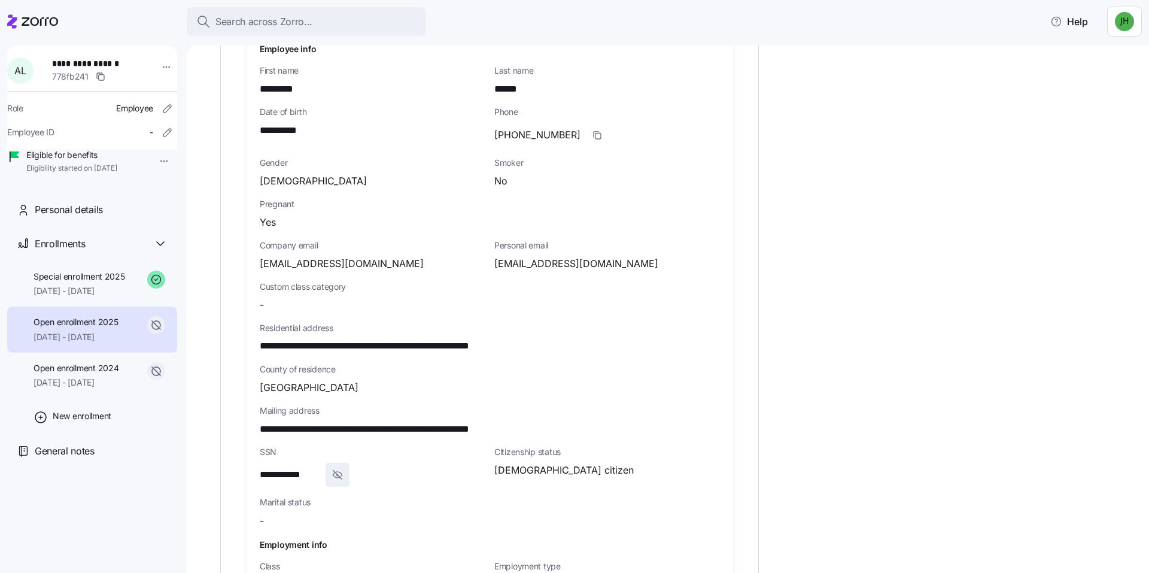
scroll to position [387, 0]
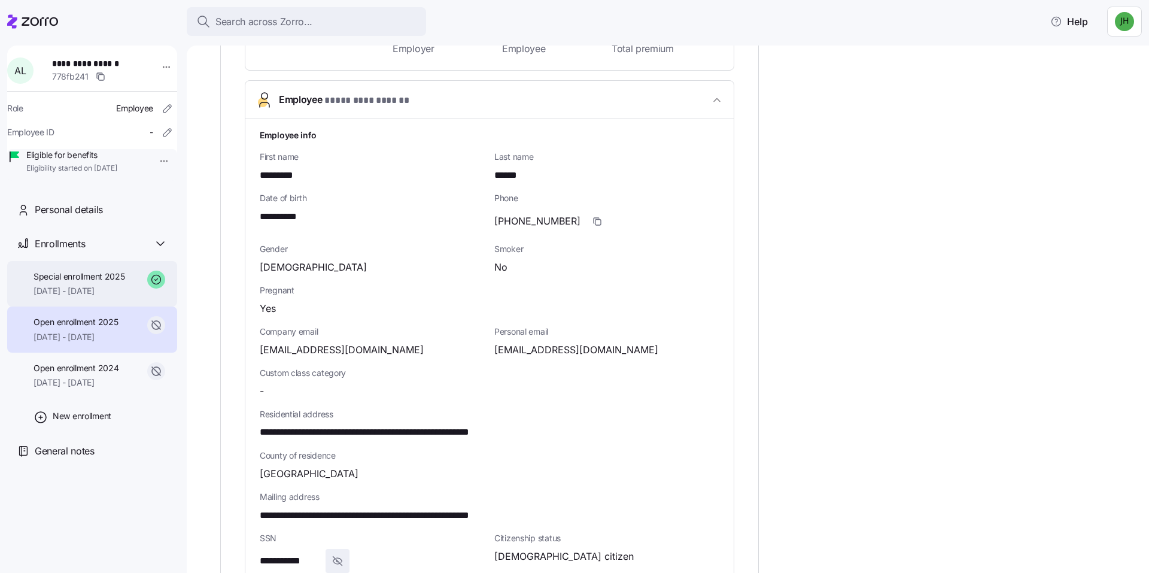
click at [94, 297] on span "07/10/2025 - 12/31/2025" at bounding box center [80, 291] width 92 height 12
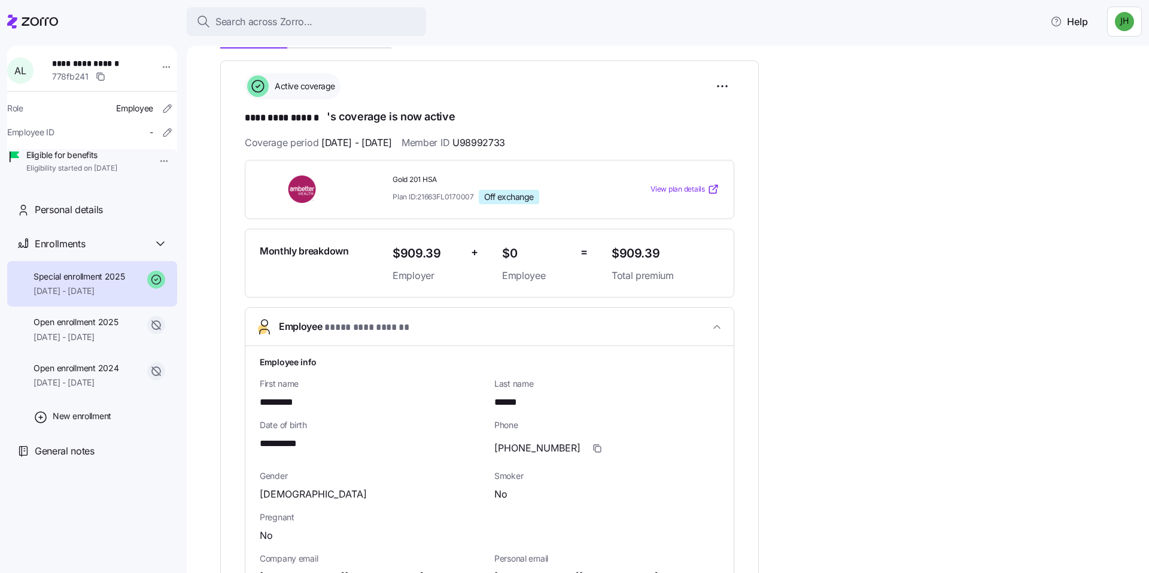
scroll to position [148, 0]
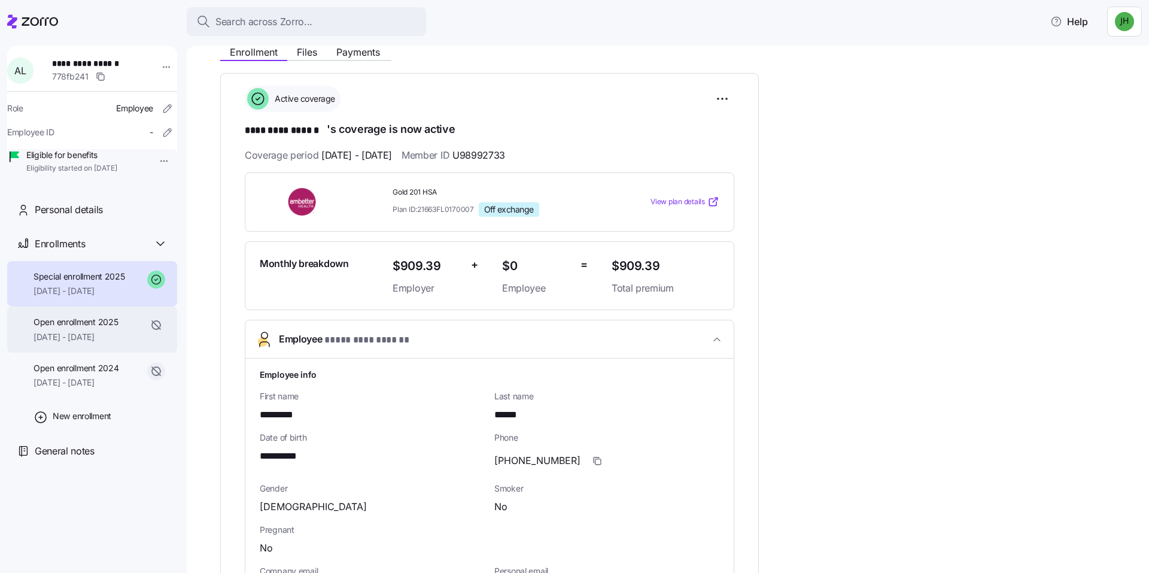
click at [75, 328] on span "Open enrollment 2025" at bounding box center [76, 322] width 84 height 12
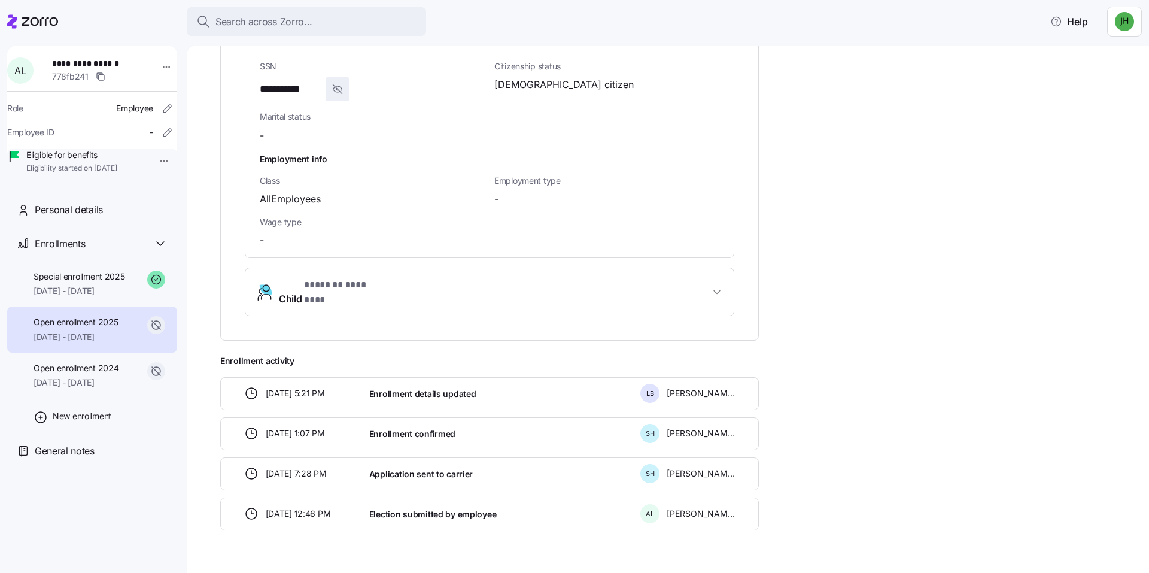
scroll to position [866, 0]
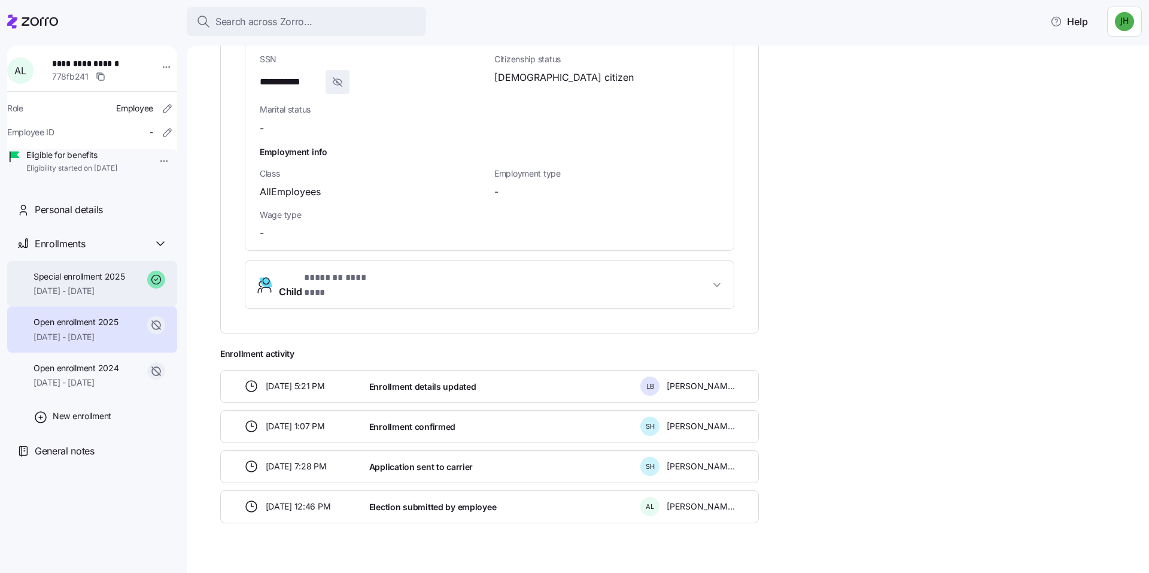
click at [102, 283] on span "Special enrollment 2025" at bounding box center [80, 277] width 92 height 12
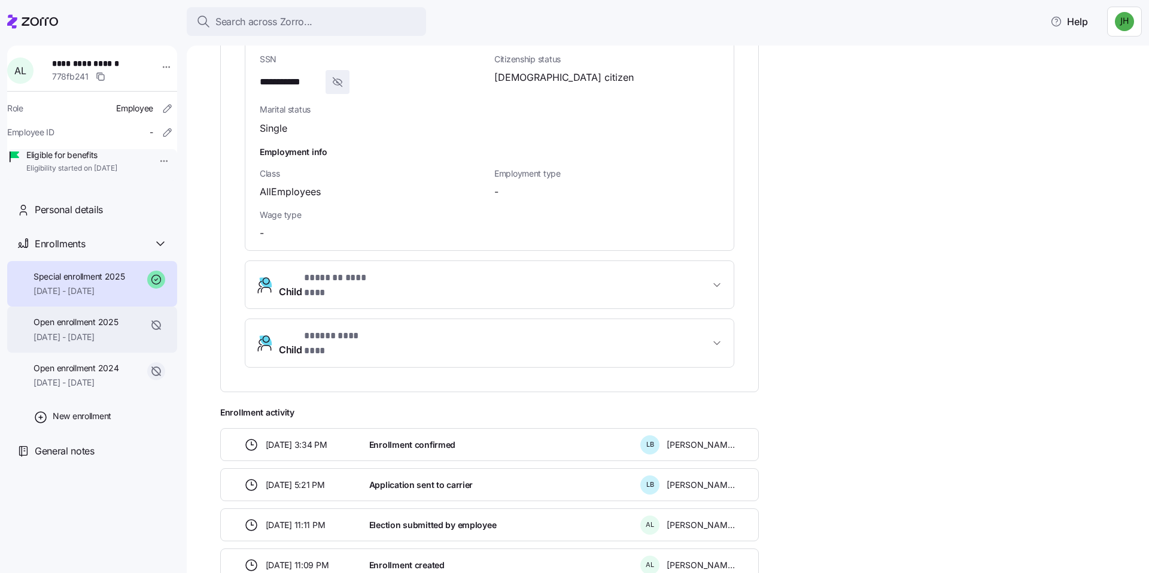
click at [80, 343] on span "01/01/2025 - 07/09/2025" at bounding box center [76, 337] width 84 height 12
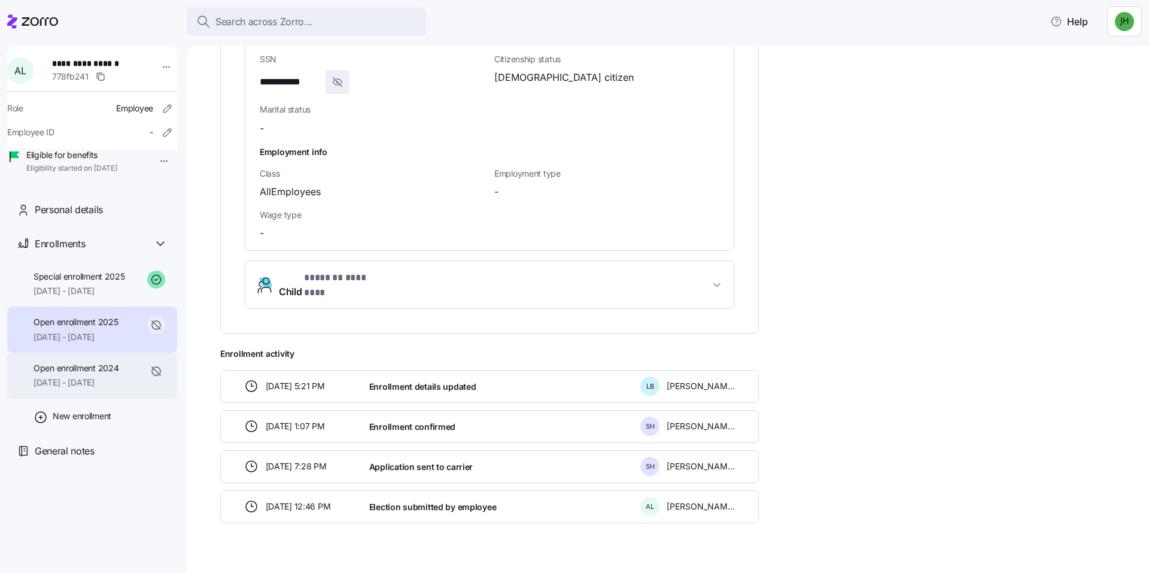
click at [90, 389] on span "[DATE] - [DATE]" at bounding box center [76, 383] width 85 height 12
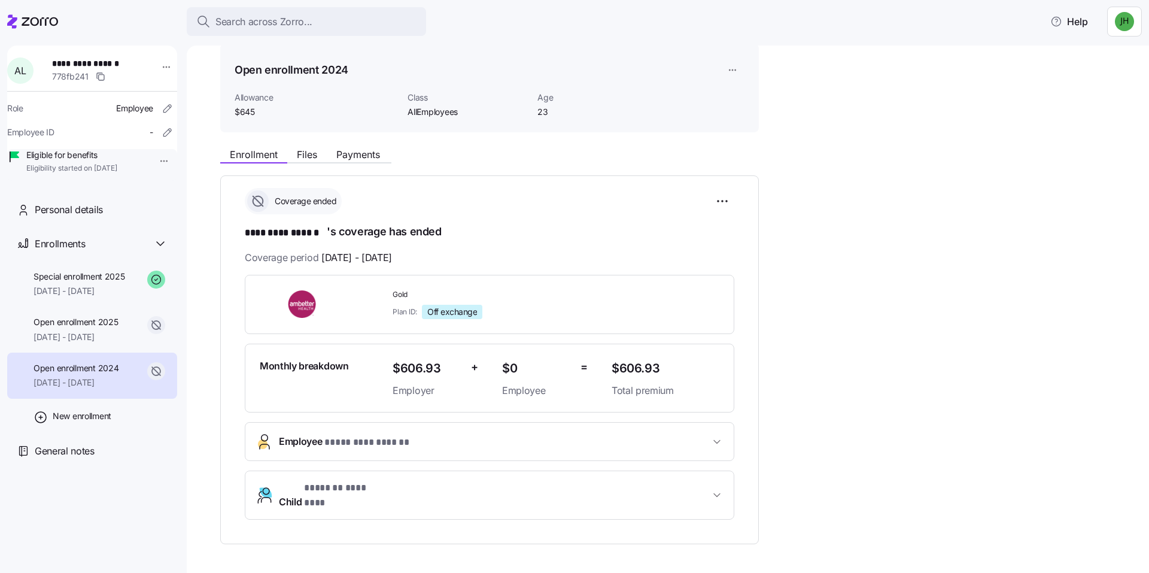
scroll to position [19, 0]
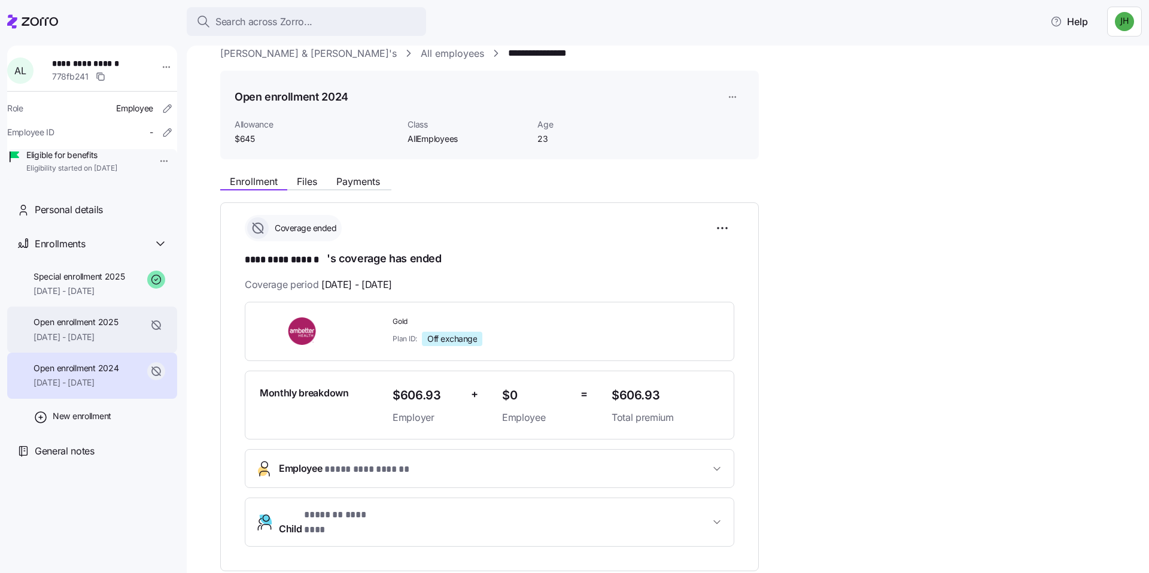
click at [104, 328] on span "Open enrollment 2025" at bounding box center [76, 322] width 84 height 12
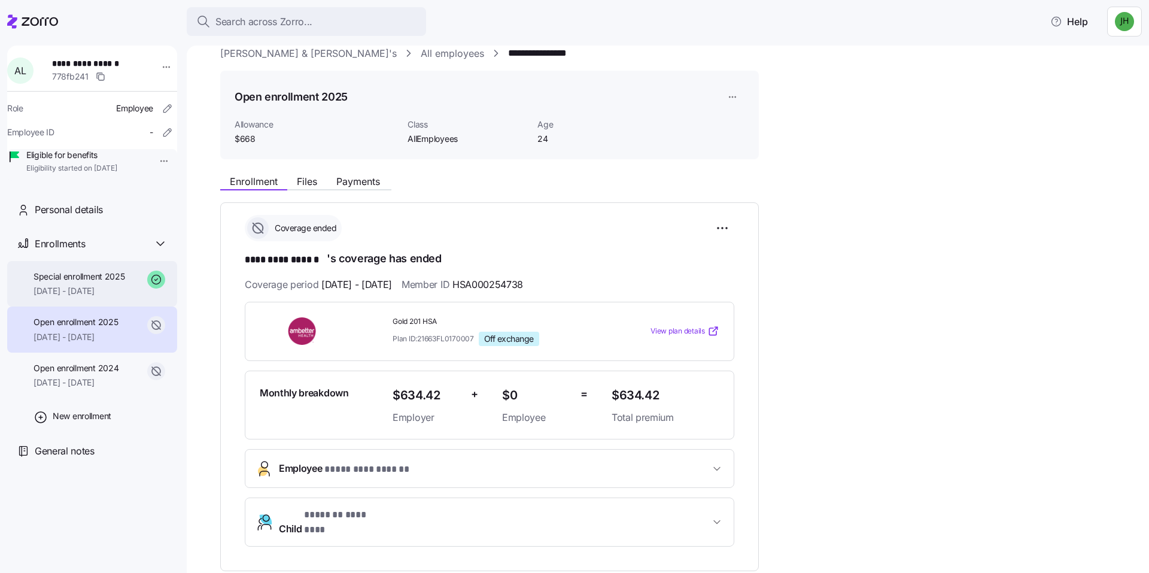
click at [104, 297] on span "07/10/2025 - 12/31/2025" at bounding box center [80, 291] width 92 height 12
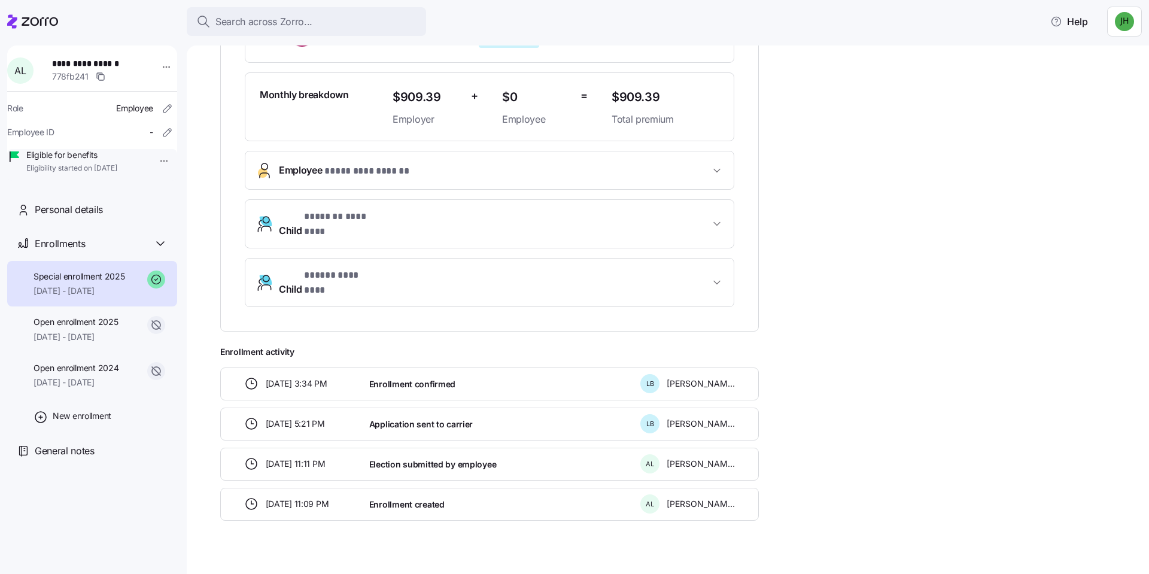
scroll to position [315, 0]
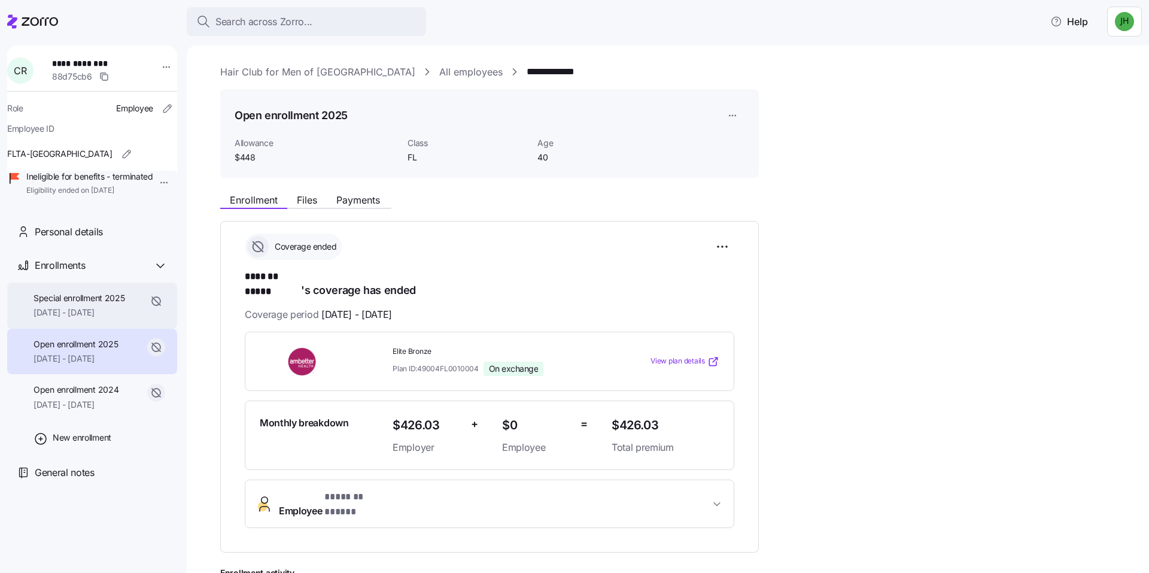
click at [89, 313] on div "Special enrollment 2025 [DATE] - [DATE]" at bounding box center [80, 305] width 92 height 27
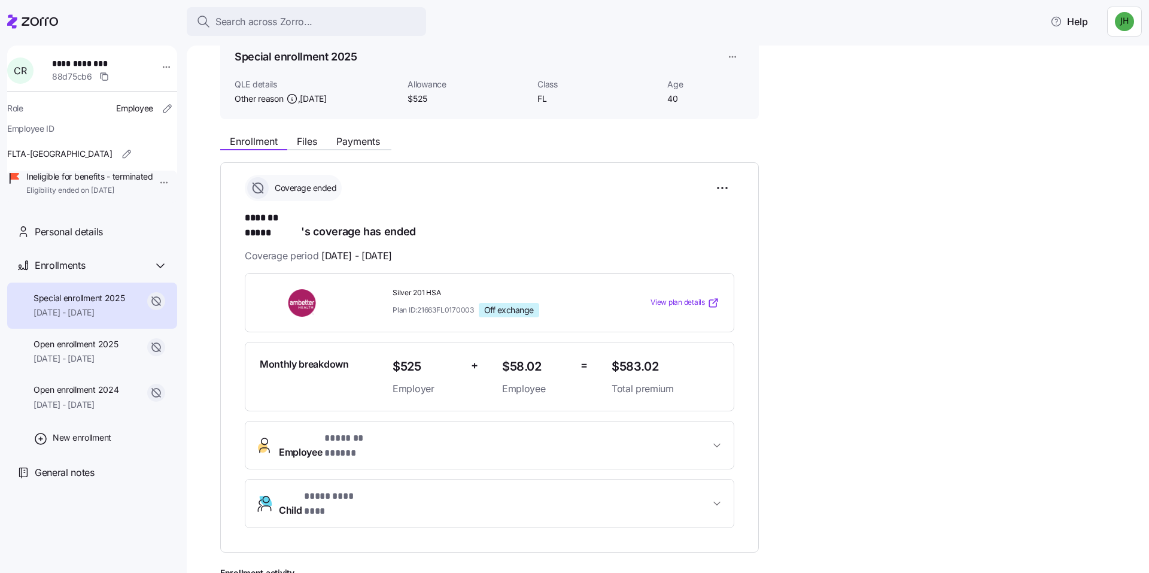
scroll to position [180, 0]
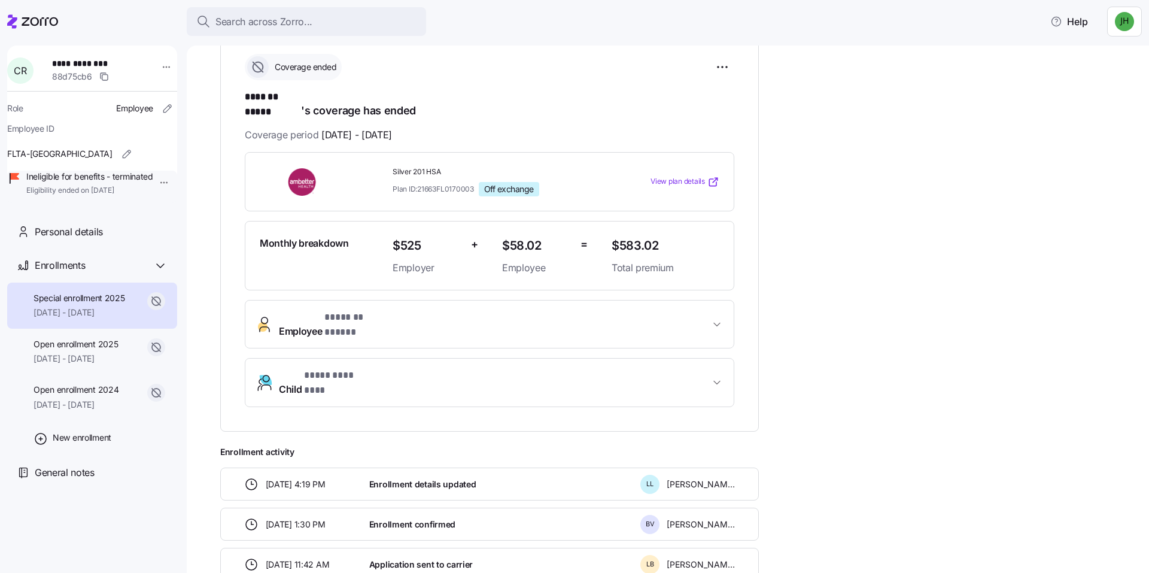
click at [344, 314] on span "* ******* ***** *" at bounding box center [355, 317] width 62 height 15
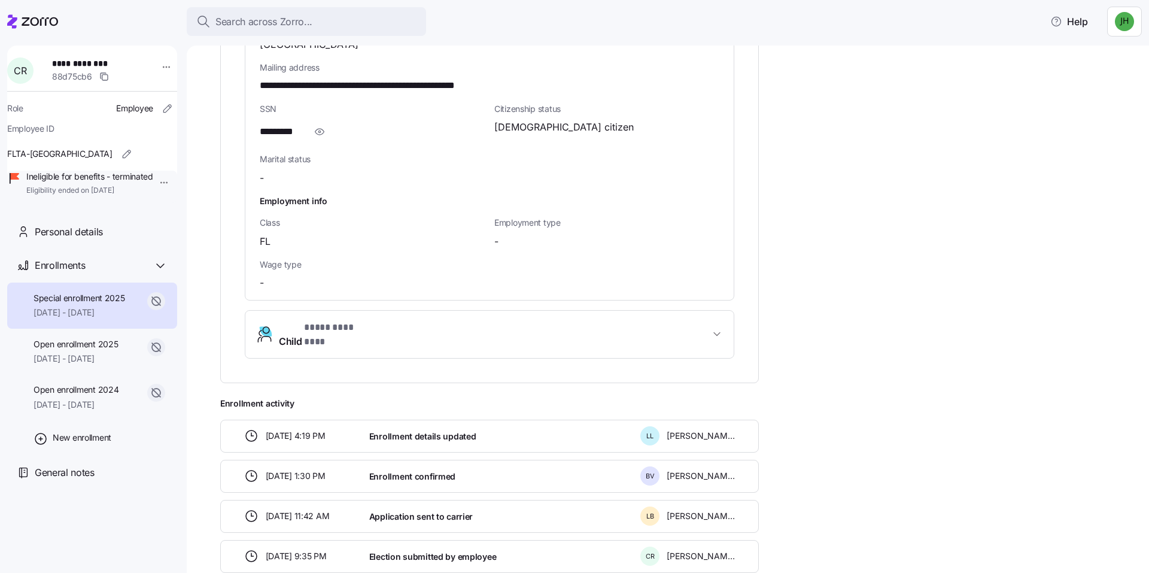
scroll to position [878, 0]
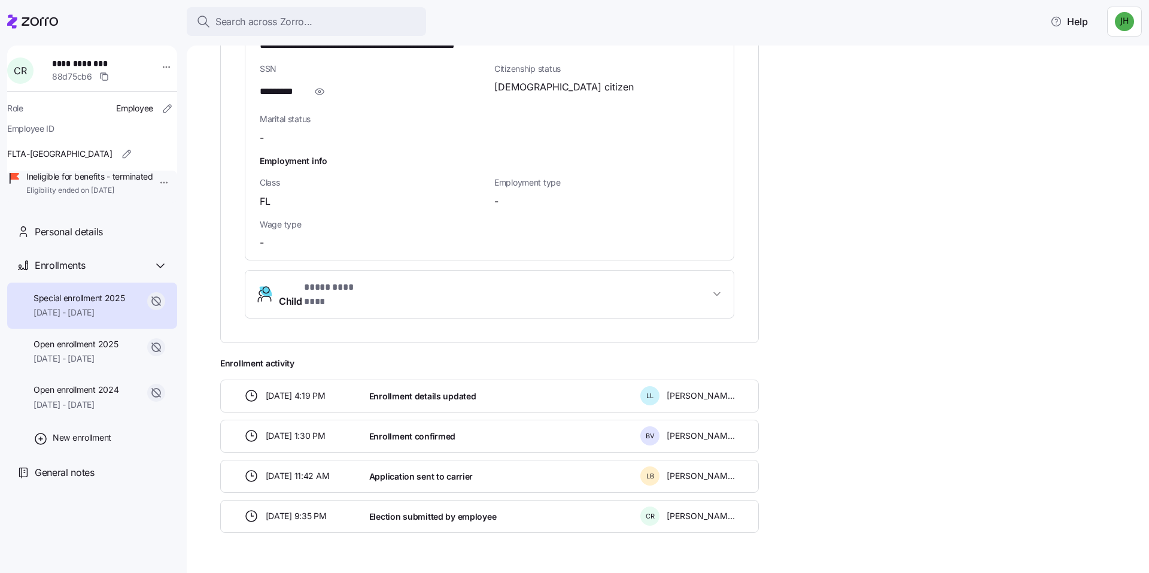
click at [562, 384] on div "Enrollment details updated" at bounding box center [500, 396] width 271 height 25
click at [448, 390] on span "Enrollment details updated" at bounding box center [422, 396] width 107 height 12
click at [678, 390] on span "[PERSON_NAME]" at bounding box center [701, 396] width 68 height 12
click at [459, 384] on div "Enrollment details updated" at bounding box center [500, 396] width 271 height 25
click at [298, 390] on span "[DATE] 4:19 PM" at bounding box center [296, 396] width 60 height 12
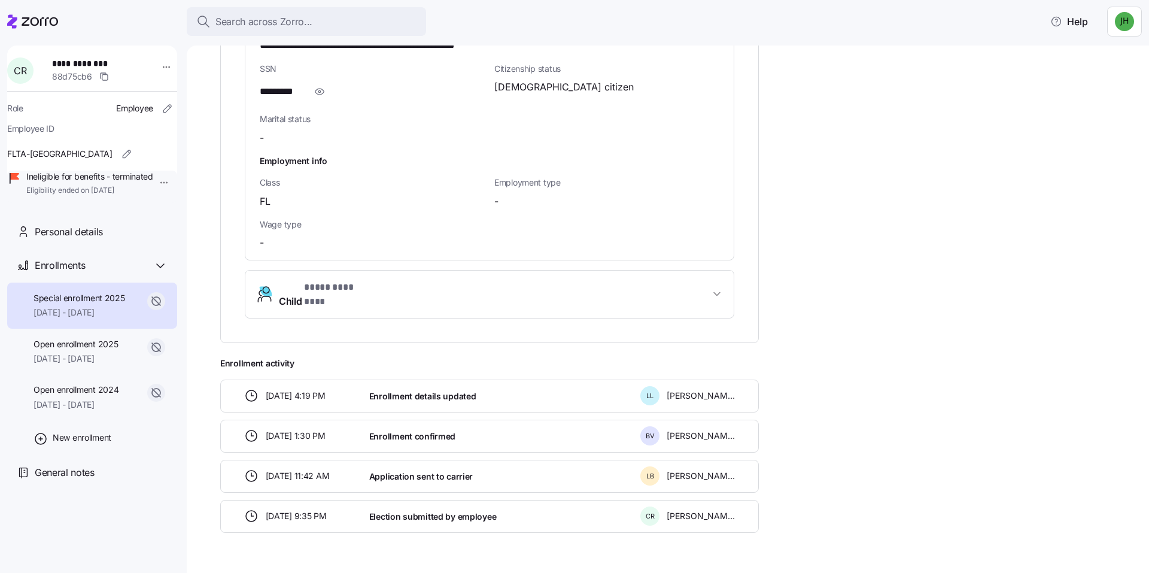
click at [246, 390] on icon at bounding box center [251, 395] width 11 height 11
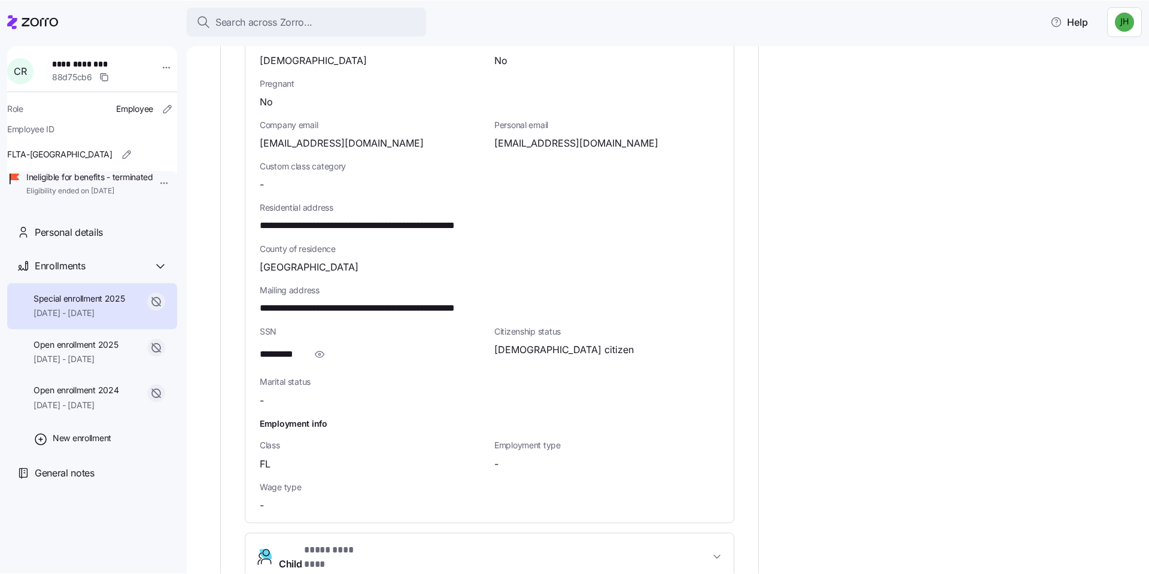
scroll to position [579, 0]
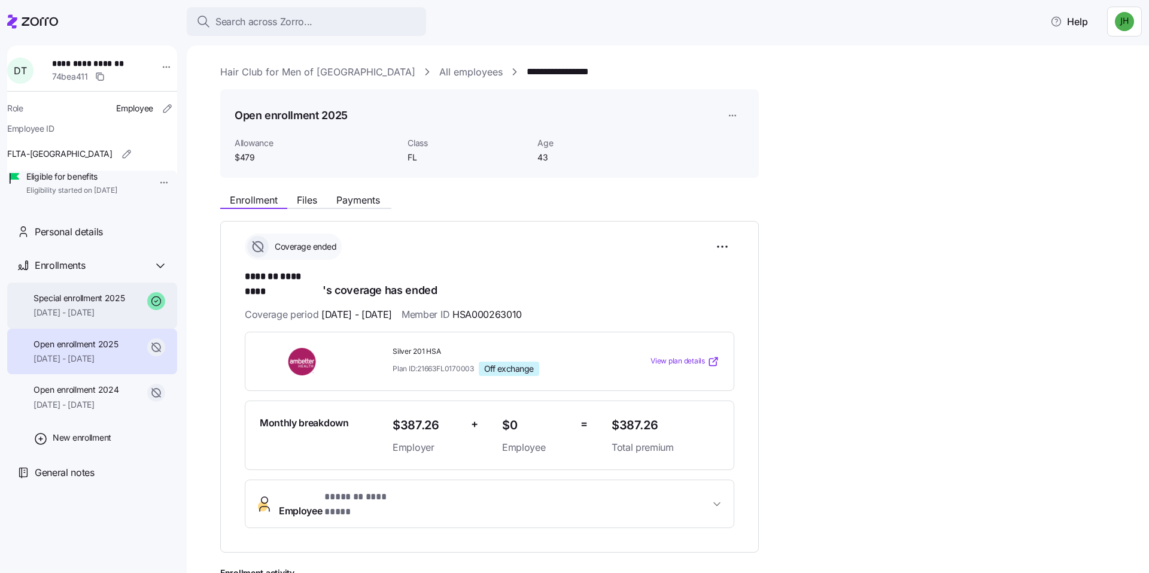
click at [102, 295] on span "Special enrollment 2025" at bounding box center [80, 298] width 92 height 12
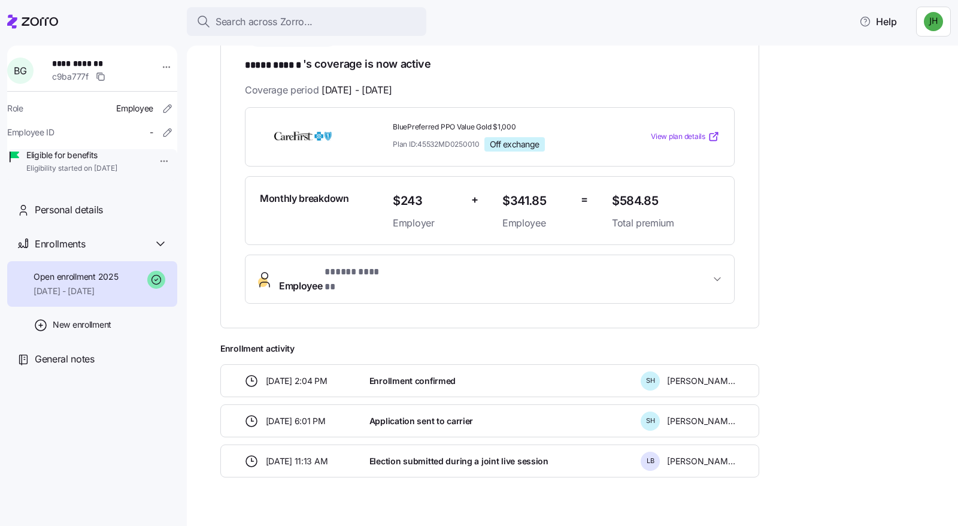
scroll to position [226, 0]
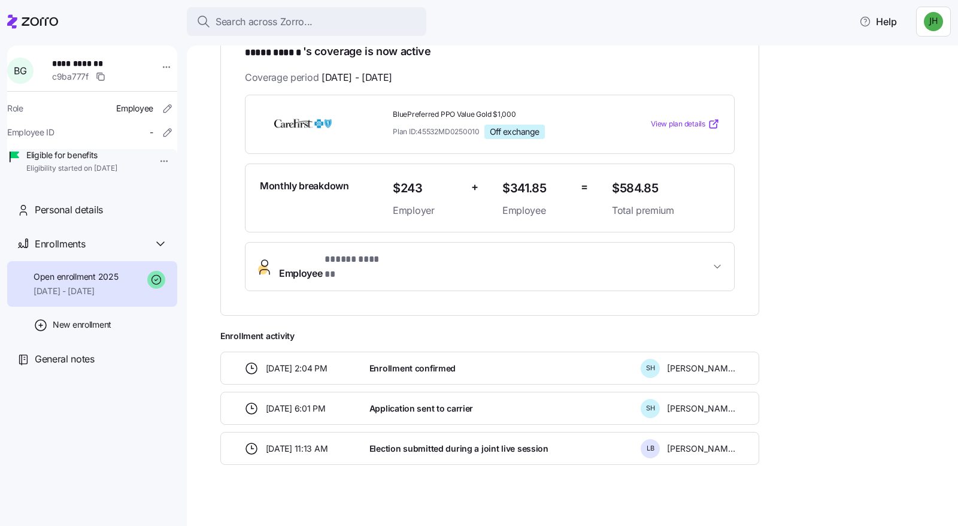
click at [315, 362] on span "05/13/2025 2:04 PM" at bounding box center [297, 368] width 62 height 12
click at [482, 260] on span "Employee * ***** ****** *" at bounding box center [494, 266] width 431 height 29
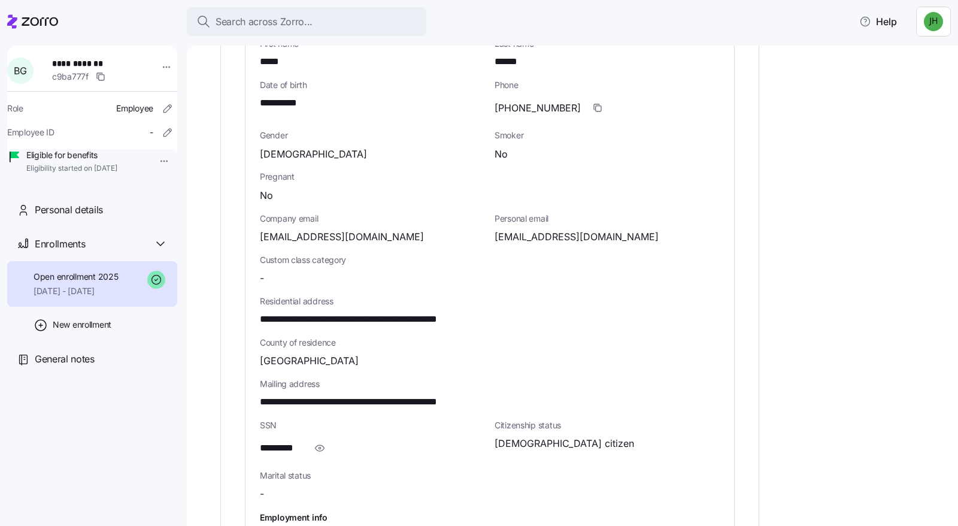
scroll to position [525, 0]
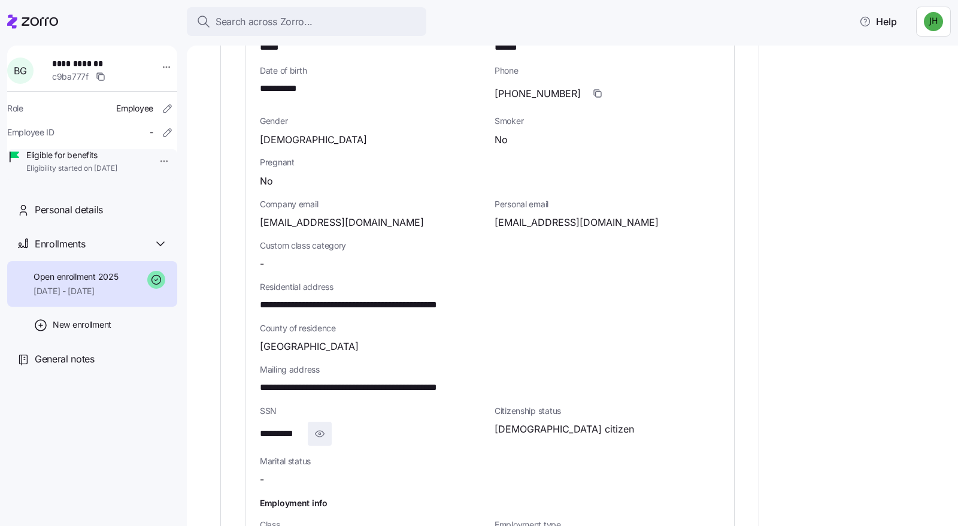
click at [318, 426] on icon "button" at bounding box center [320, 433] width 12 height 14
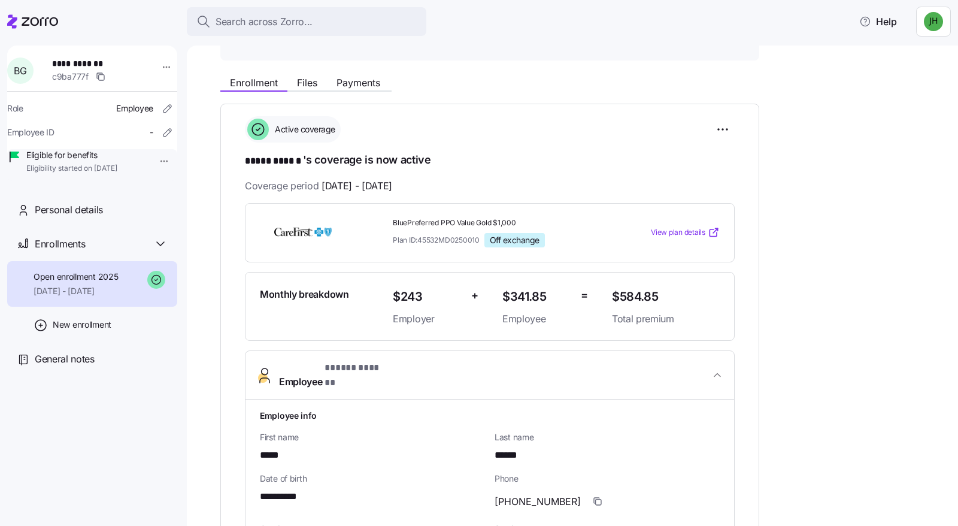
scroll to position [0, 0]
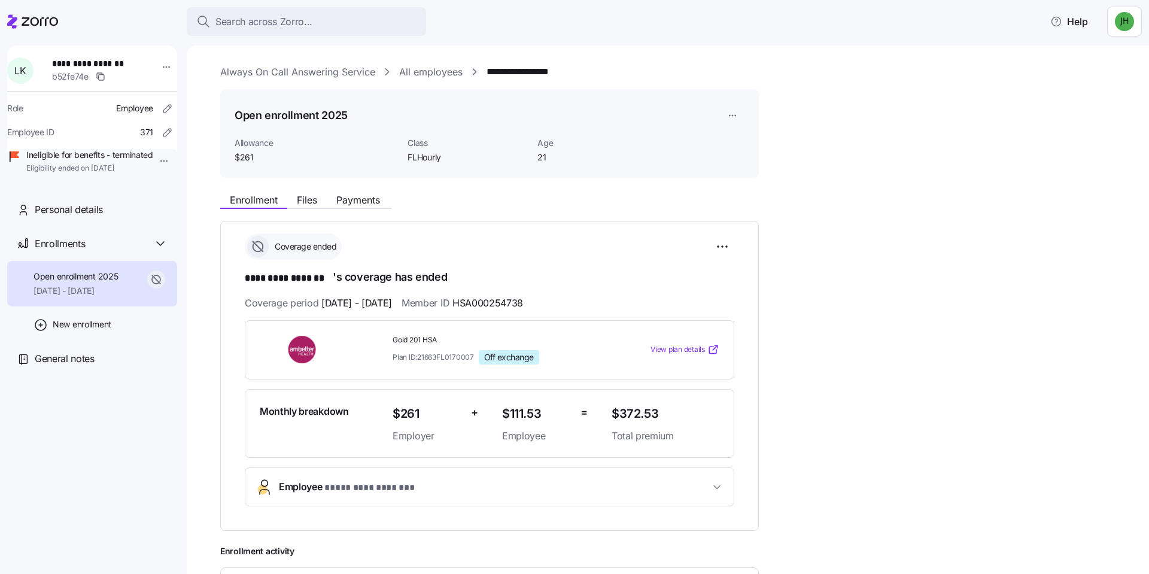
scroll to position [220, 0]
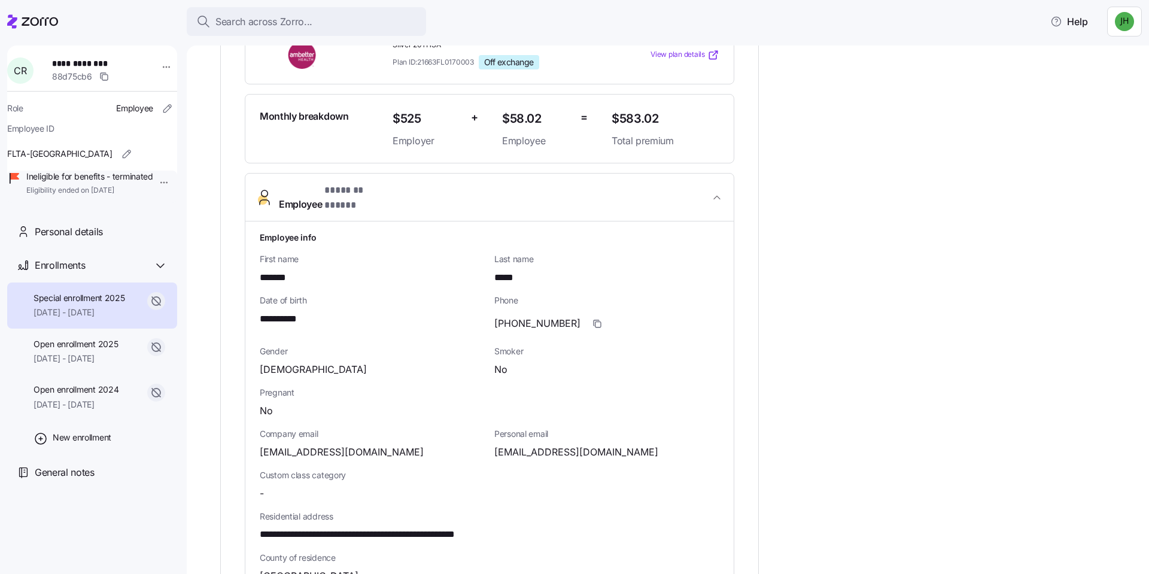
scroll to position [278, 0]
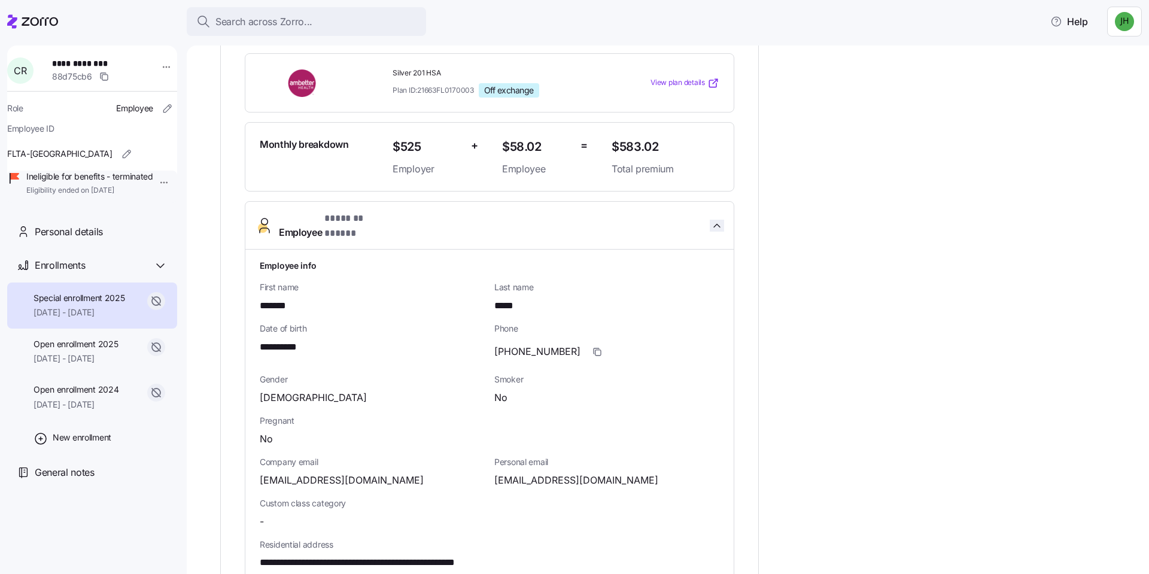
click at [713, 220] on icon "button" at bounding box center [717, 226] width 12 height 12
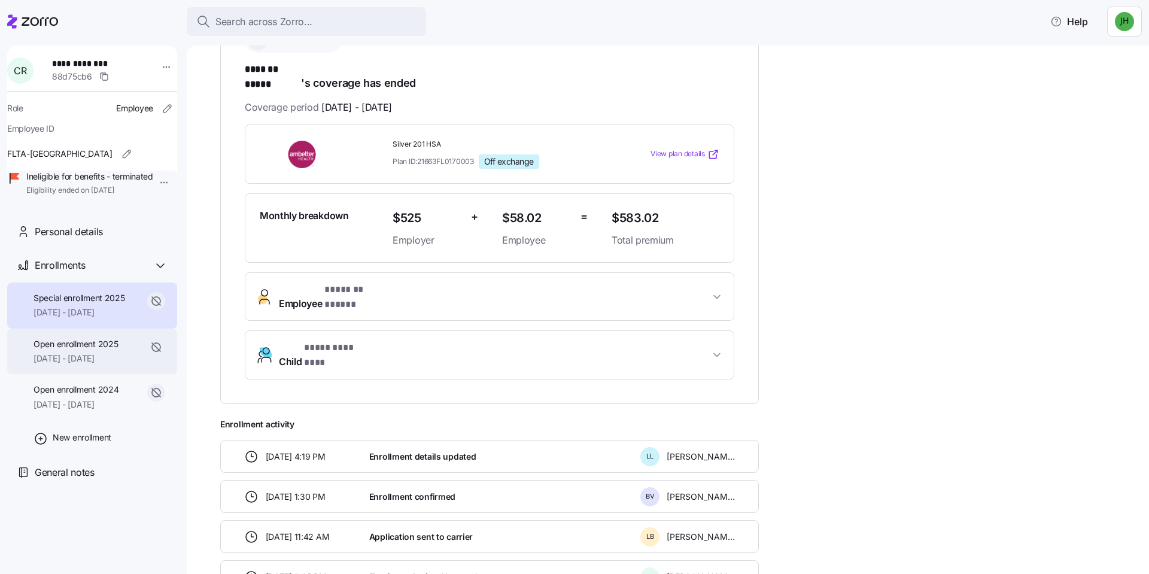
scroll to position [207, 0]
click at [107, 318] on span "05/01/2025 - 06/30/2025" at bounding box center [80, 313] width 92 height 12
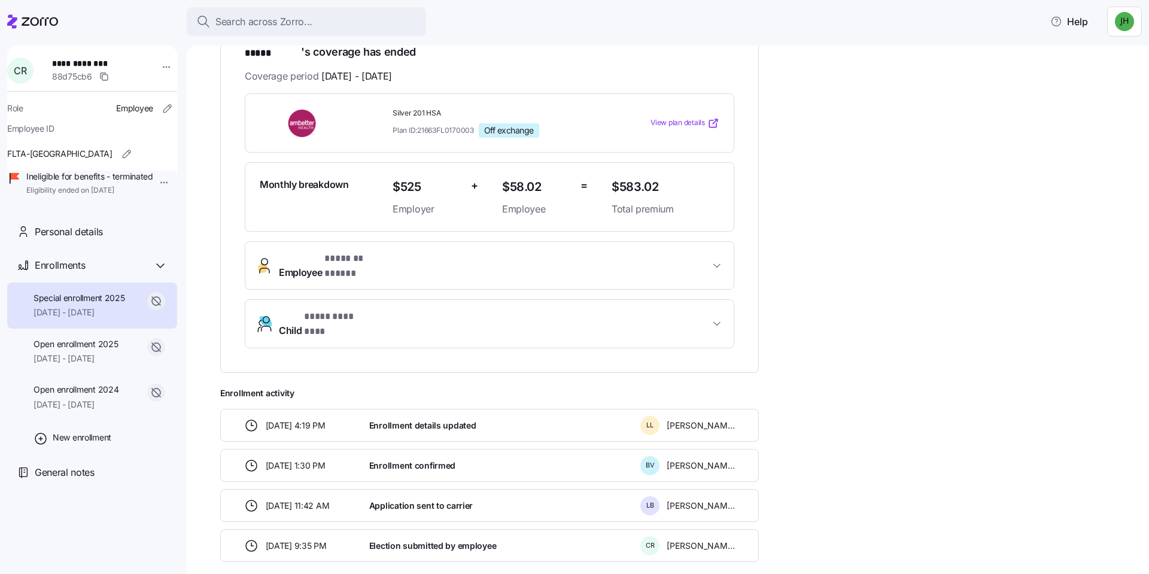
scroll to position [239, 0]
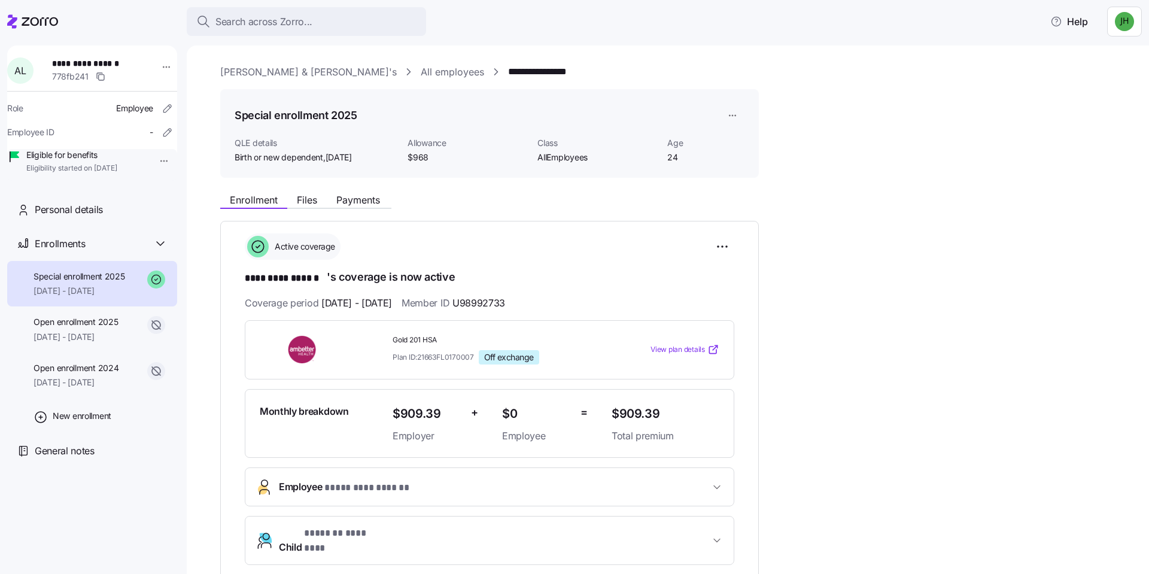
scroll to position [315, 0]
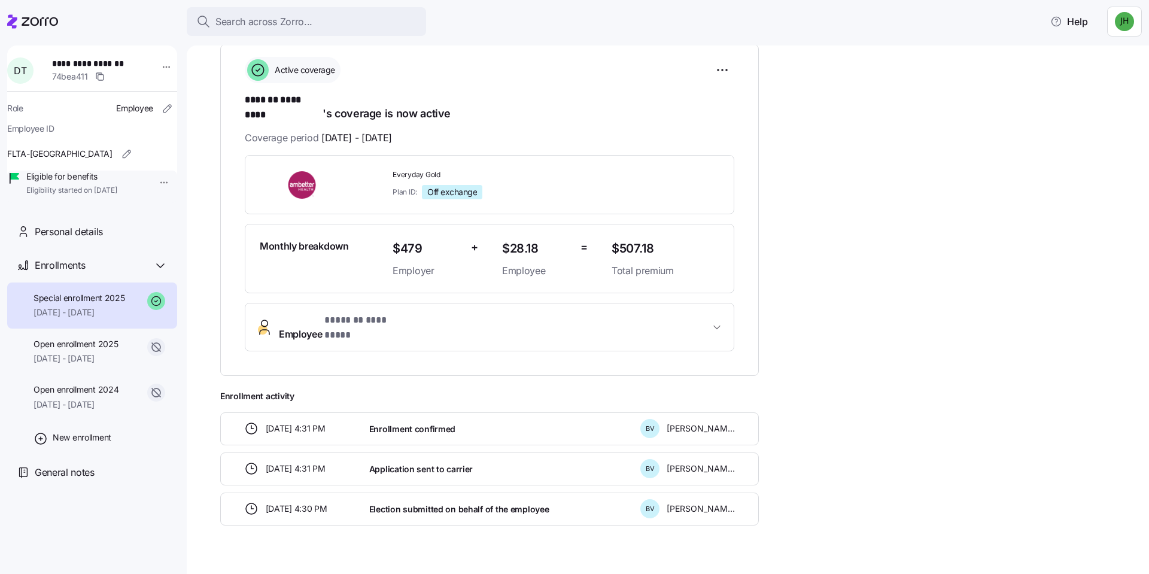
scroll to position [177, 0]
click at [114, 342] on span "Open enrollment 2025" at bounding box center [76, 344] width 84 height 12
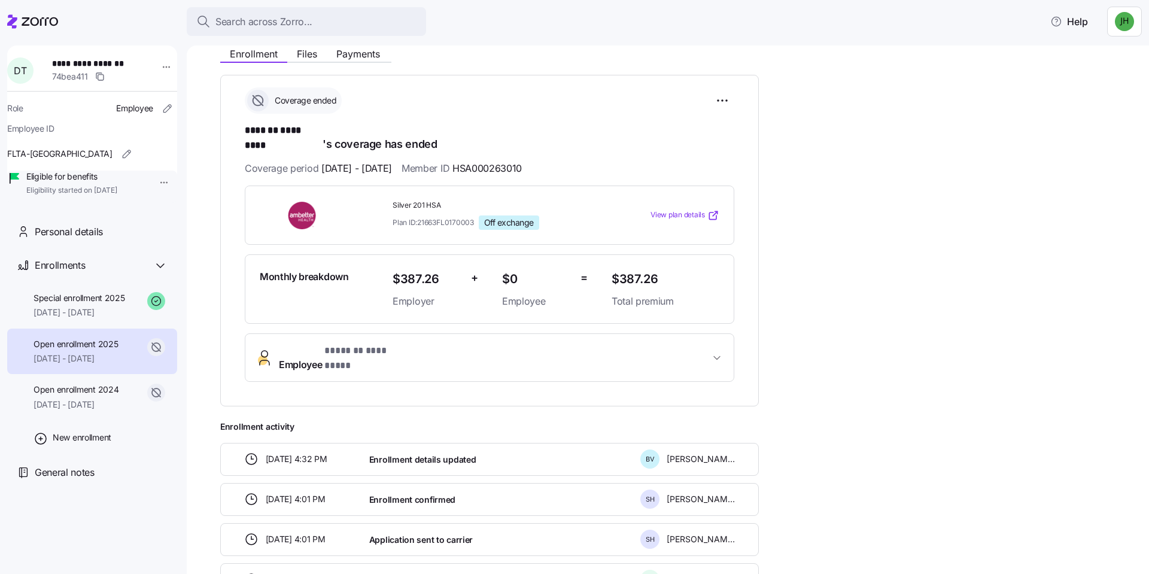
scroll to position [180, 0]
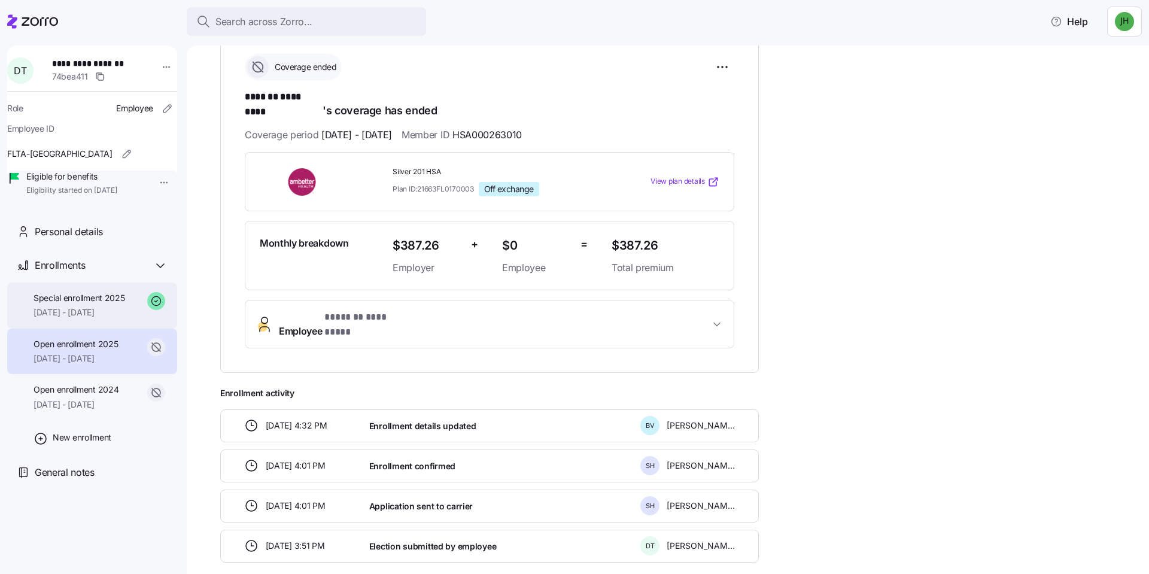
click at [111, 297] on span "Special enrollment 2025" at bounding box center [80, 298] width 92 height 12
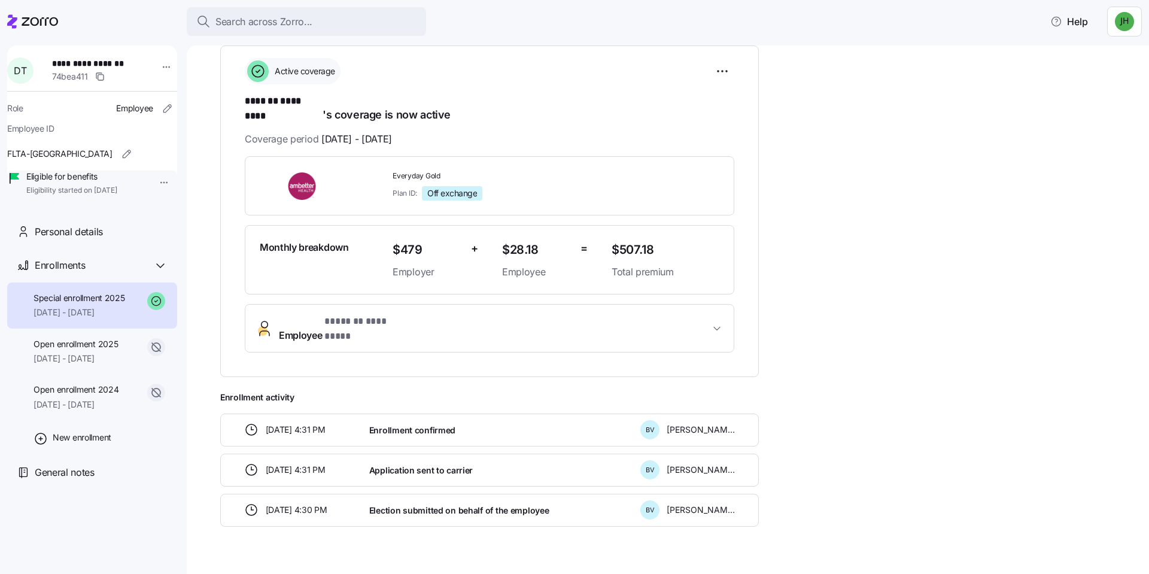
scroll to position [177, 0]
drag, startPoint x: 246, startPoint y: 98, endPoint x: 323, endPoint y: 101, distance: 77.3
click at [323, 101] on h1 "******* ********* 's coverage is now active" at bounding box center [490, 106] width 490 height 28
copy span "******* *********"
